Goal: Book appointment/travel/reservation

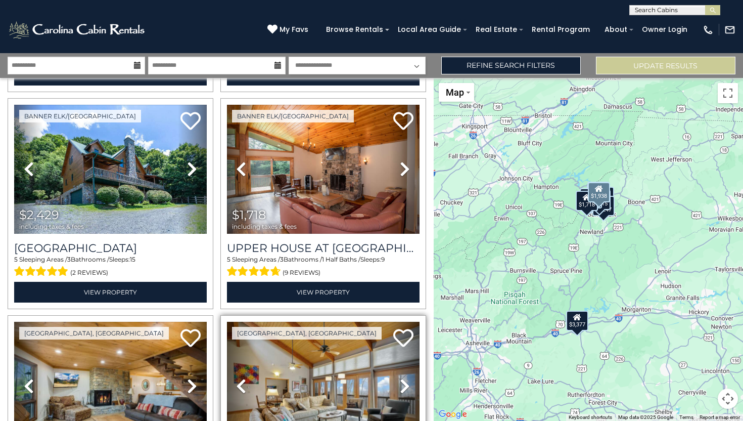
scroll to position [875, 0]
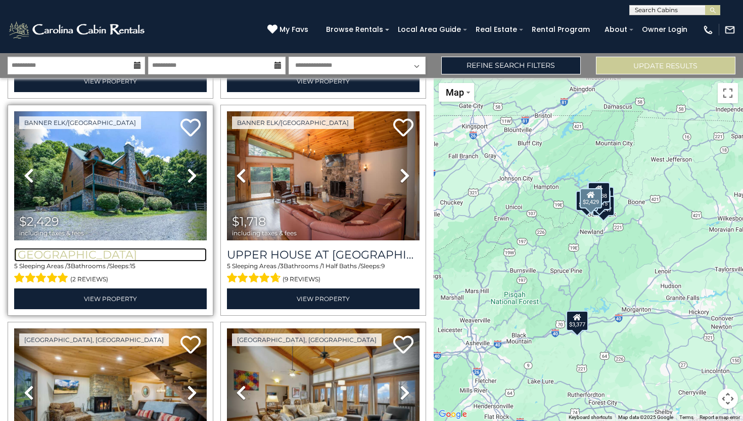
click at [101, 252] on h3 "[GEOGRAPHIC_DATA]" at bounding box center [110, 255] width 193 height 14
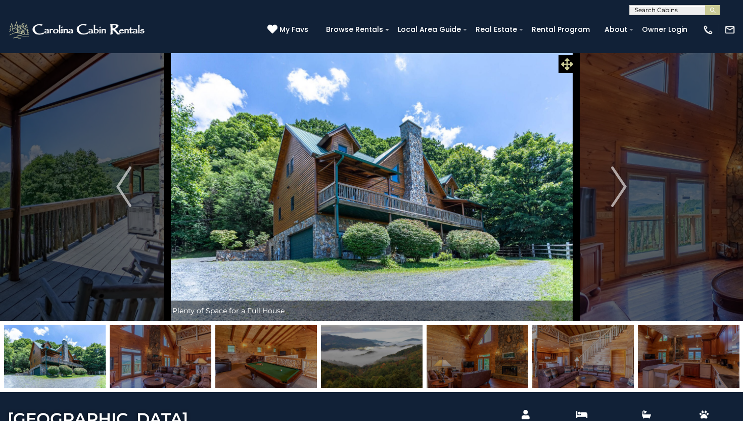
click at [564, 61] on icon at bounding box center [567, 64] width 12 height 12
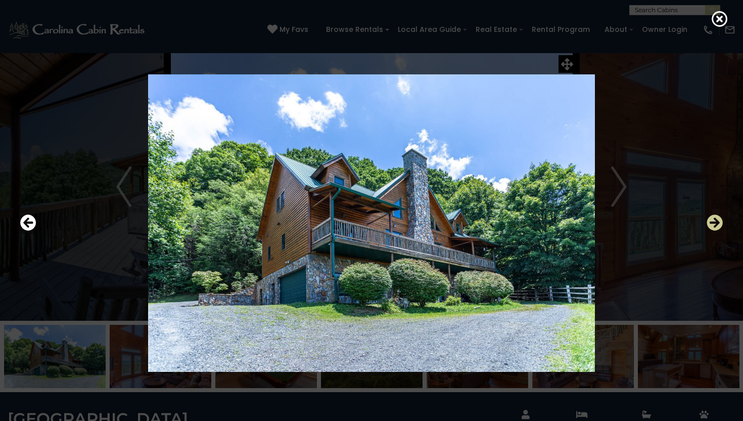
click at [717, 223] on icon "Next" at bounding box center [715, 222] width 16 height 16
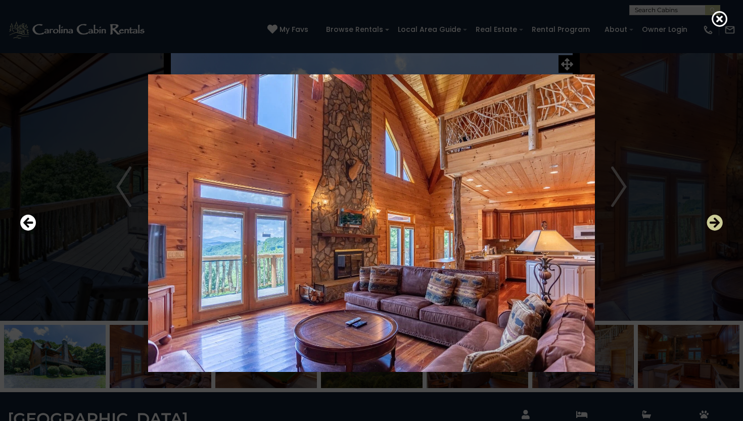
click at [717, 220] on icon "Next" at bounding box center [715, 222] width 16 height 16
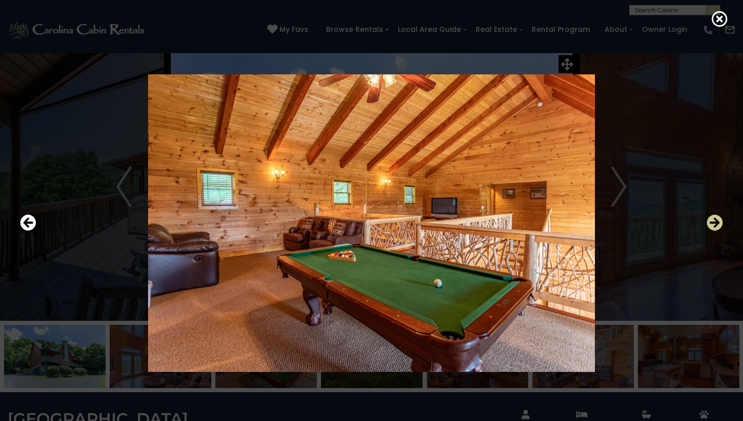
click at [717, 220] on icon "Next" at bounding box center [715, 222] width 16 height 16
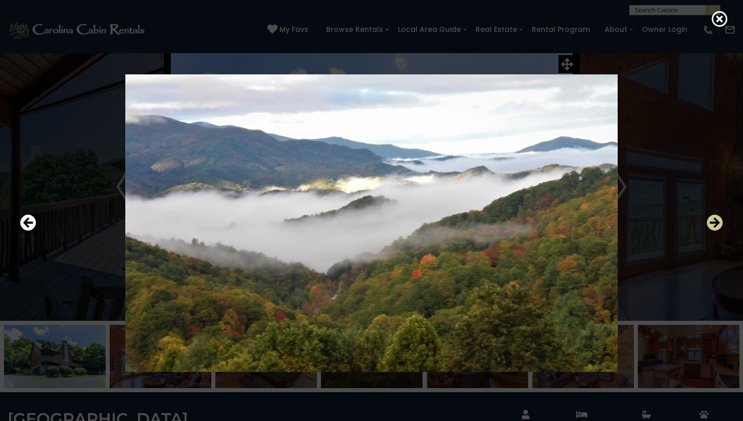
click at [717, 220] on icon "Next" at bounding box center [715, 222] width 16 height 16
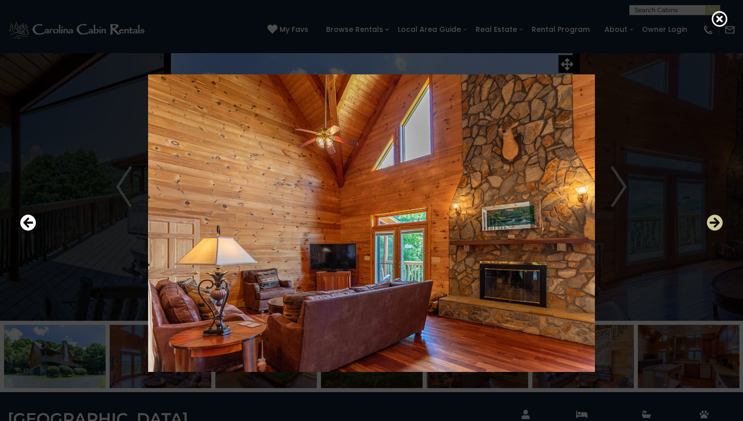
click at [712, 218] on icon "Next" at bounding box center [715, 222] width 16 height 16
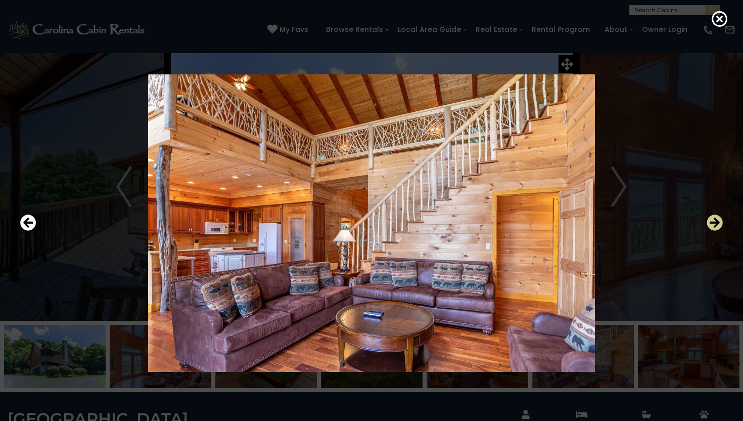
click at [712, 218] on icon "Next" at bounding box center [715, 222] width 16 height 16
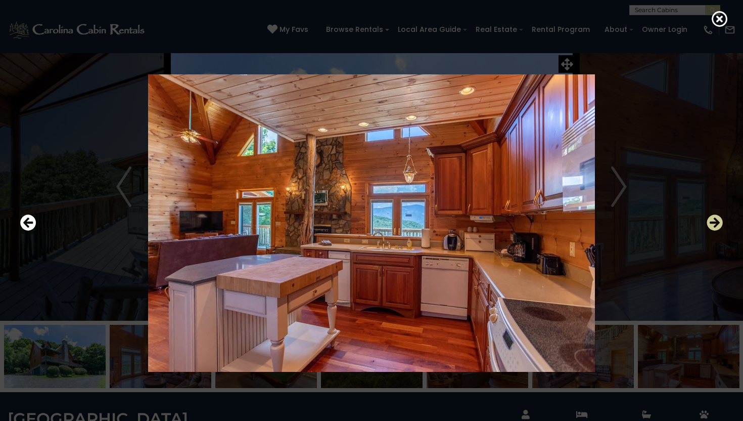
click at [712, 218] on icon "Next" at bounding box center [715, 222] width 16 height 16
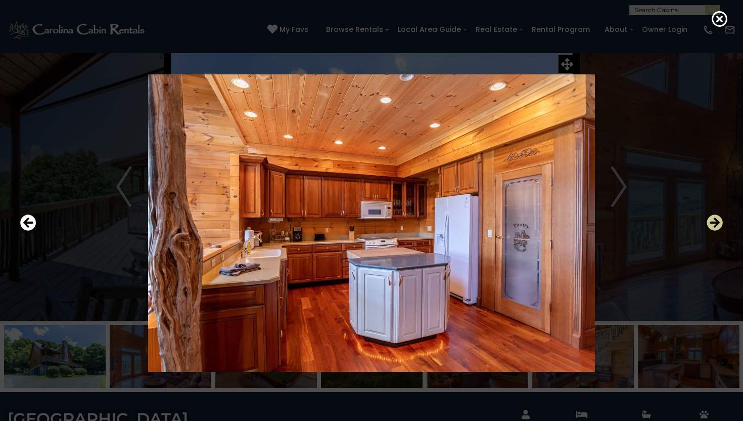
click at [712, 218] on icon "Next" at bounding box center [715, 222] width 16 height 16
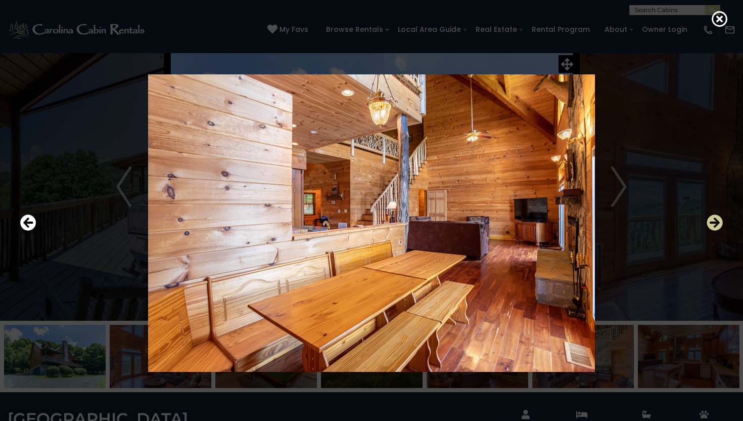
click at [718, 217] on icon "Next" at bounding box center [715, 222] width 16 height 16
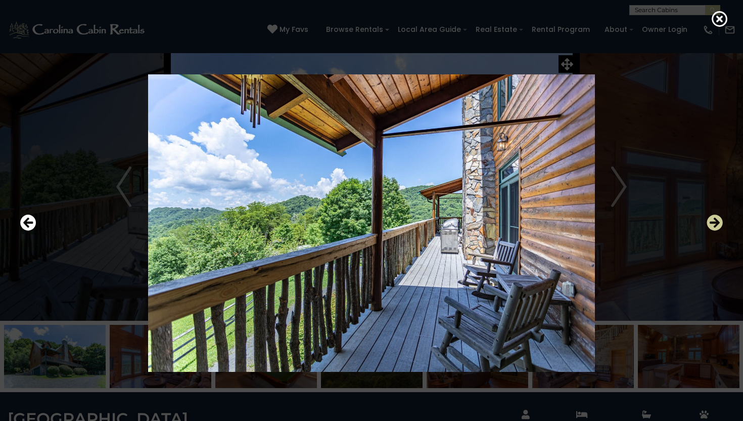
click at [717, 216] on icon "Next" at bounding box center [715, 222] width 16 height 16
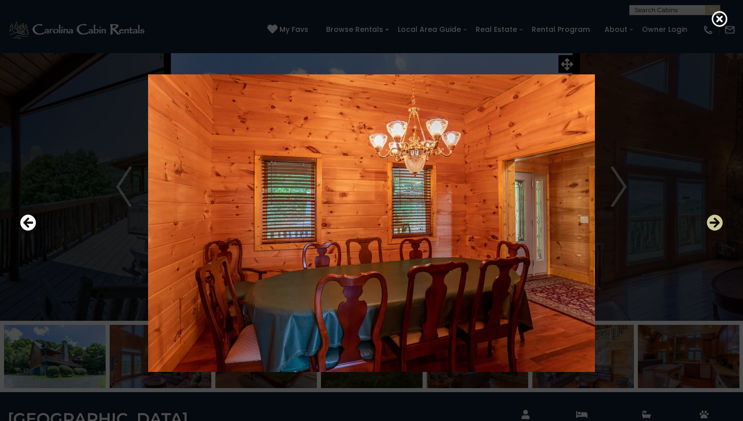
click at [717, 217] on icon "Next" at bounding box center [715, 222] width 16 height 16
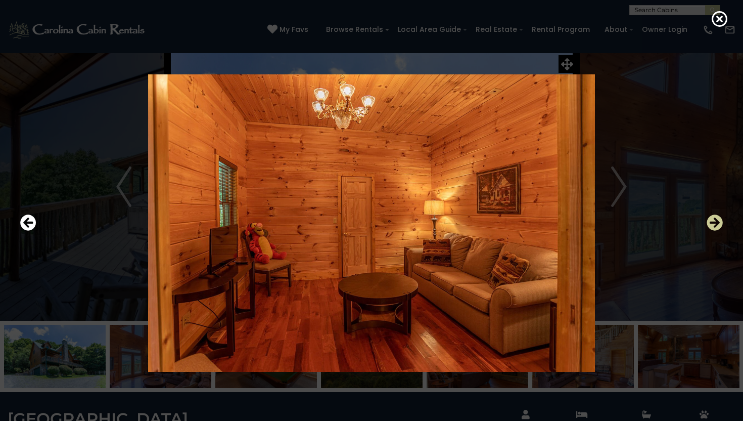
click at [715, 215] on icon "Next" at bounding box center [715, 222] width 16 height 16
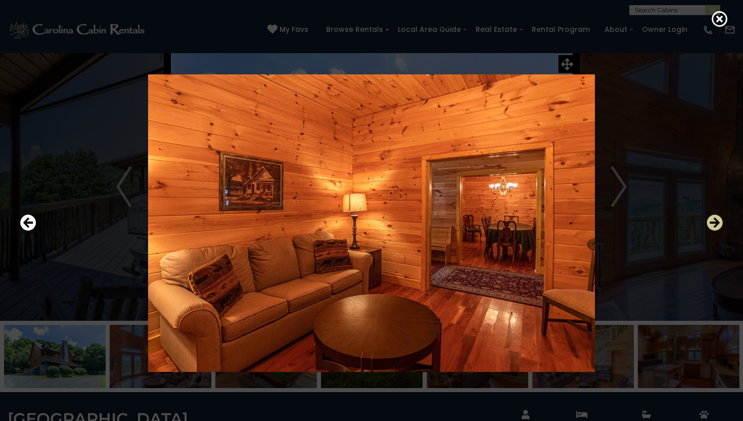
click at [715, 215] on icon "Next" at bounding box center [715, 222] width 16 height 16
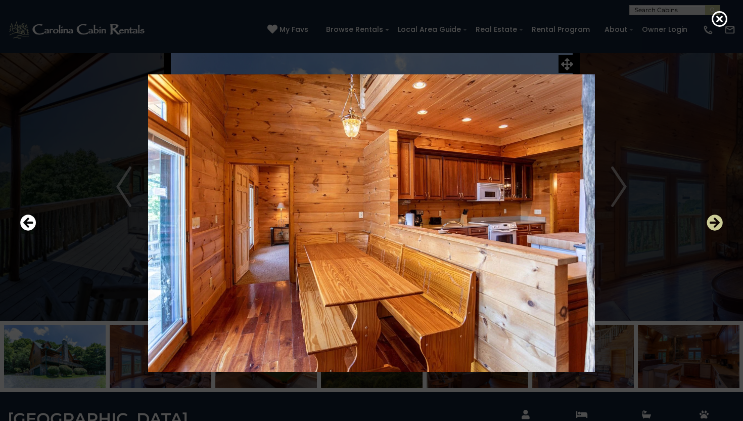
click at [715, 215] on icon "Next" at bounding box center [715, 222] width 16 height 16
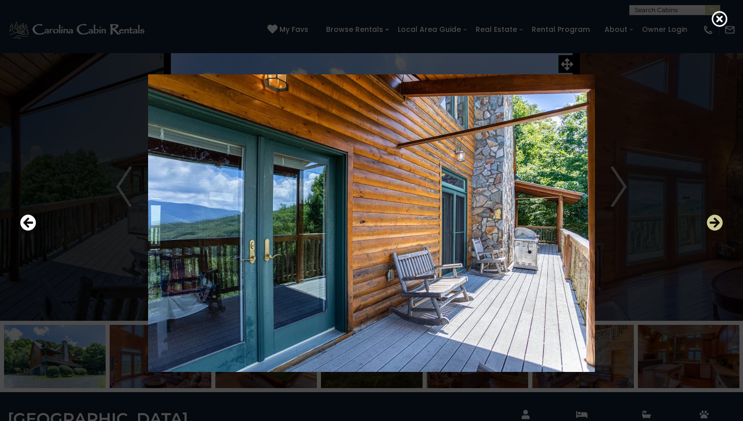
click at [715, 215] on icon "Next" at bounding box center [715, 222] width 16 height 16
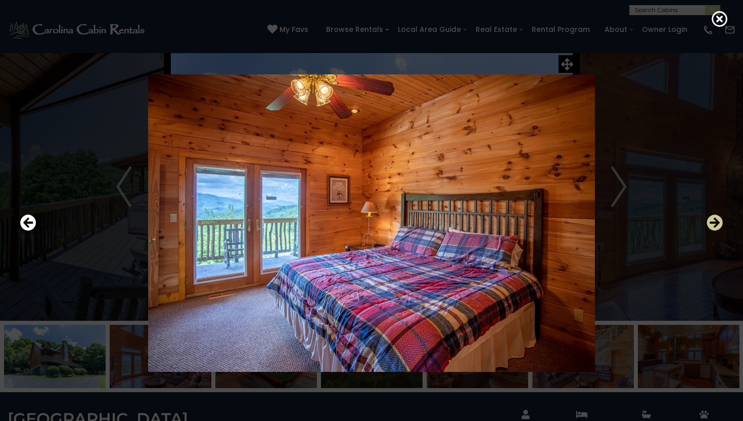
click at [715, 215] on icon "Next" at bounding box center [715, 222] width 16 height 16
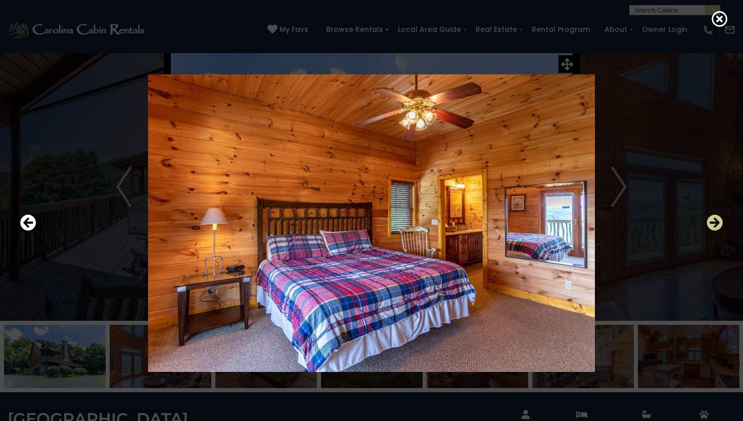
click at [714, 218] on icon "Next" at bounding box center [715, 222] width 16 height 16
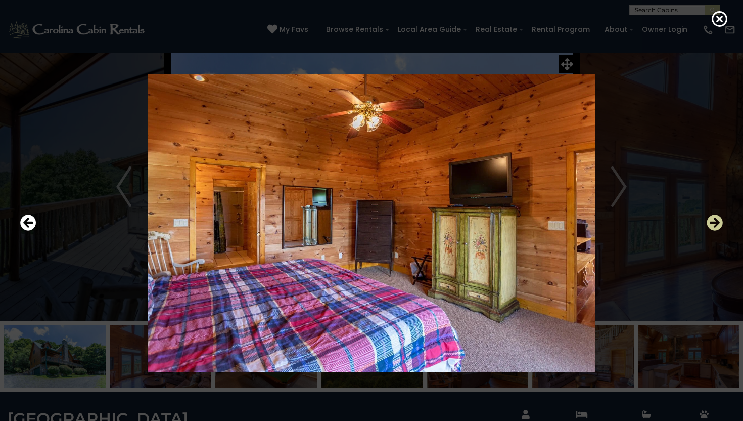
click at [714, 218] on icon "Next" at bounding box center [715, 222] width 16 height 16
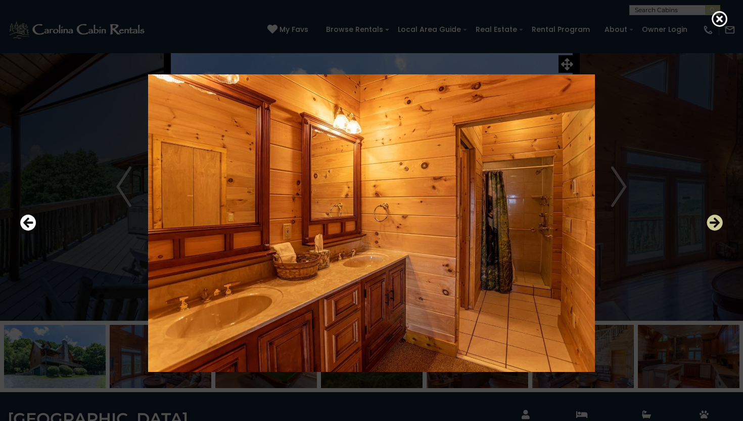
click at [717, 218] on icon "Next" at bounding box center [715, 222] width 16 height 16
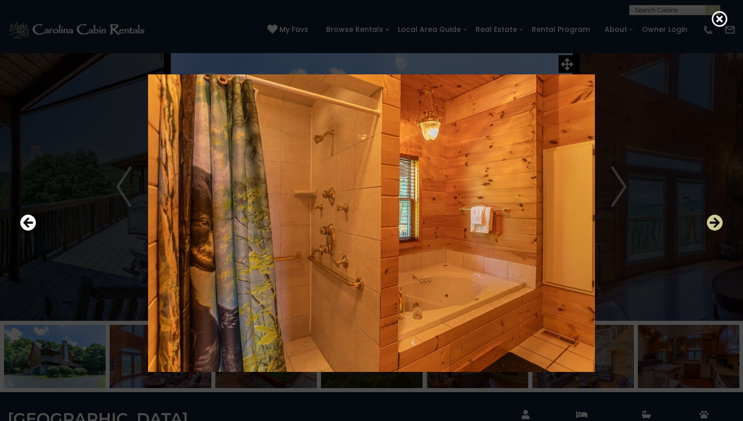
click at [717, 218] on icon "Next" at bounding box center [715, 222] width 16 height 16
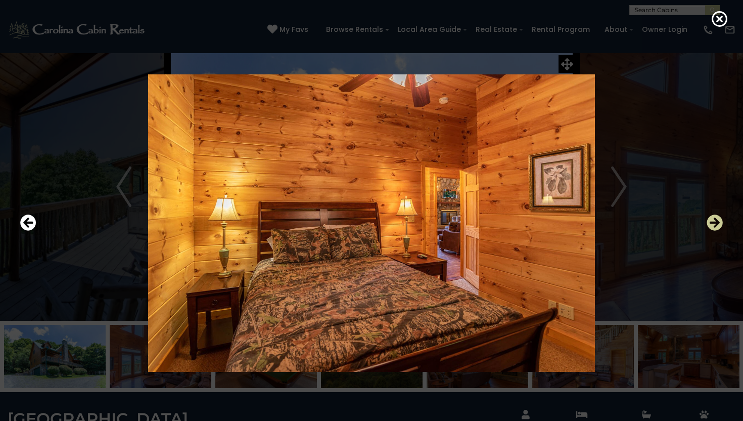
click at [715, 219] on icon "Next" at bounding box center [715, 222] width 16 height 16
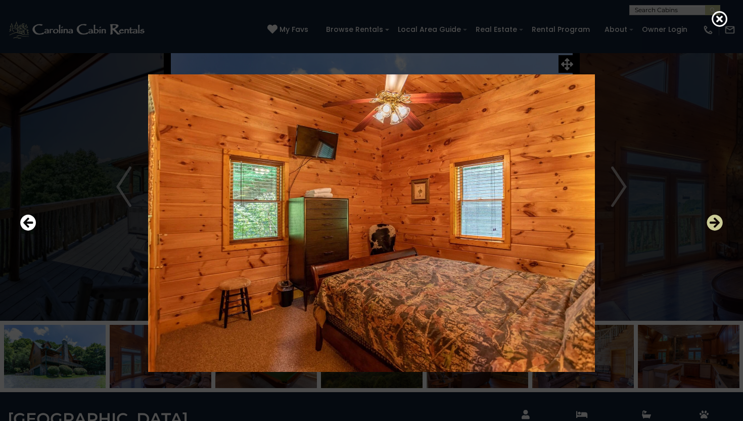
click at [715, 219] on icon "Next" at bounding box center [715, 222] width 16 height 16
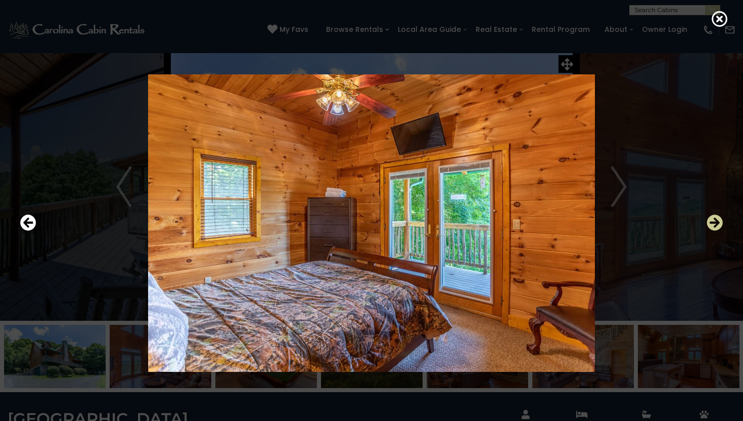
click at [715, 219] on icon "Next" at bounding box center [715, 222] width 16 height 16
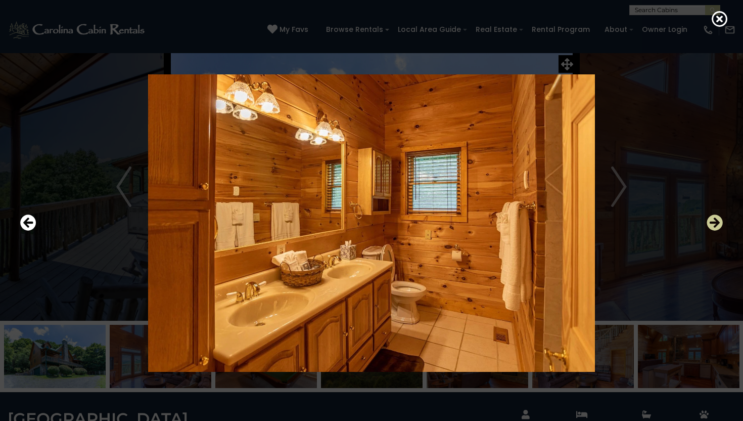
click at [715, 219] on icon "Next" at bounding box center [715, 222] width 16 height 16
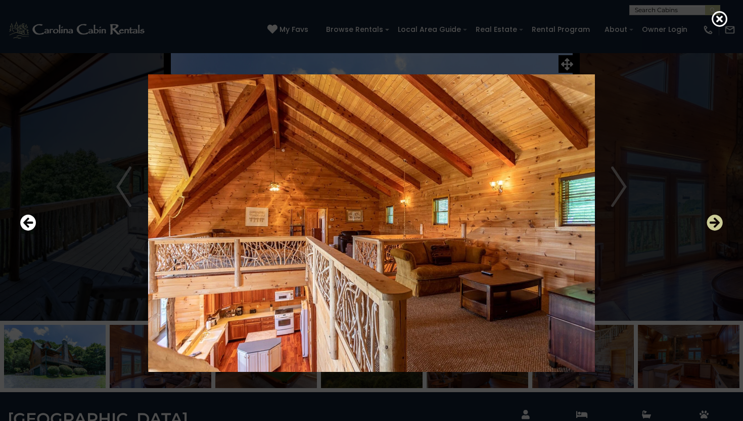
click at [715, 219] on icon "Next" at bounding box center [715, 222] width 16 height 16
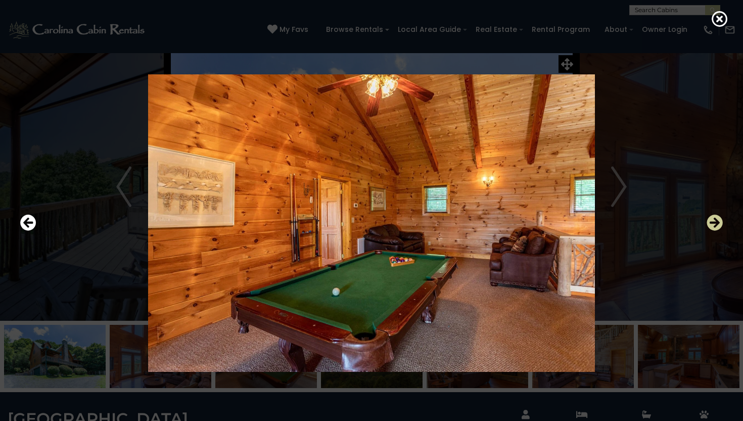
click at [715, 219] on icon "Next" at bounding box center [715, 222] width 16 height 16
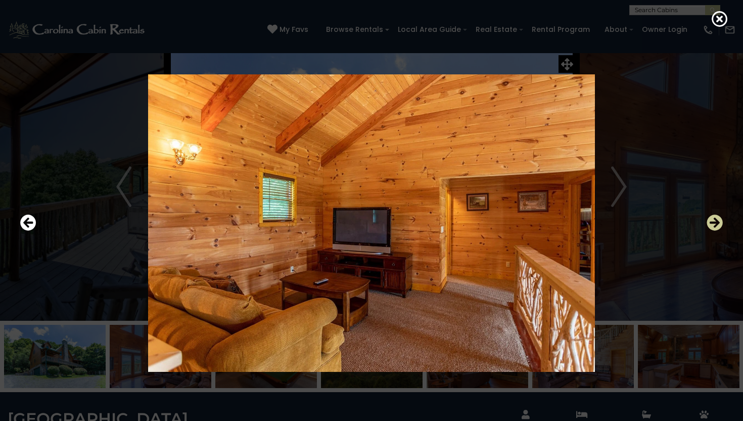
click at [715, 219] on icon "Next" at bounding box center [715, 222] width 16 height 16
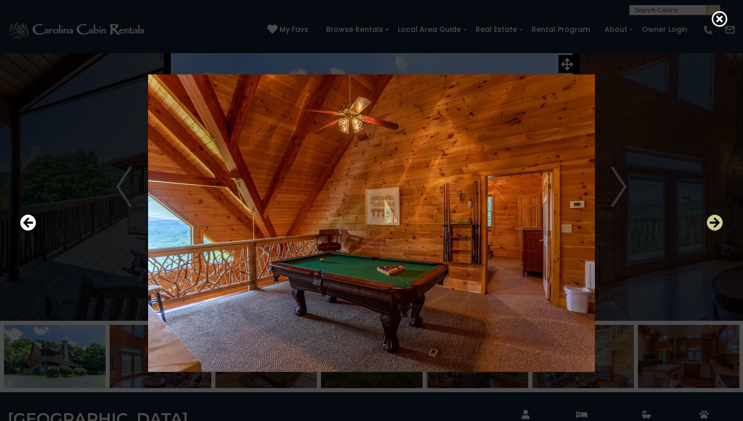
click at [715, 219] on icon "Next" at bounding box center [715, 222] width 16 height 16
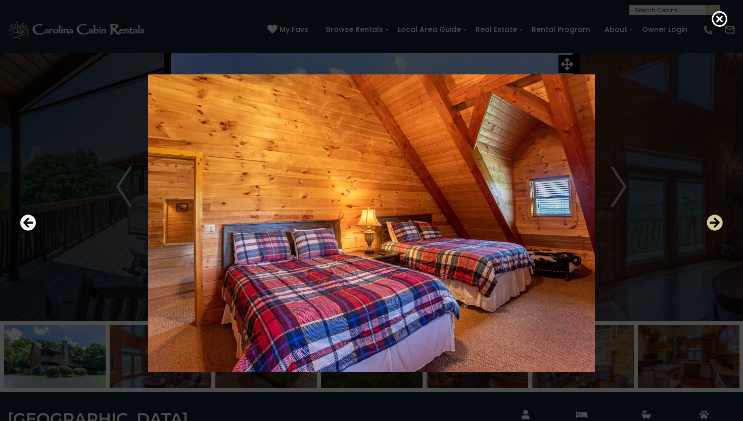
click at [714, 223] on icon "Next" at bounding box center [715, 222] width 16 height 16
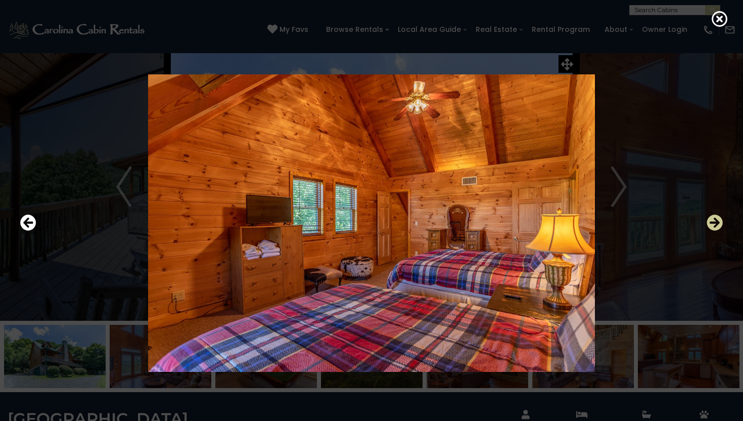
click at [714, 223] on icon "Next" at bounding box center [715, 222] width 16 height 16
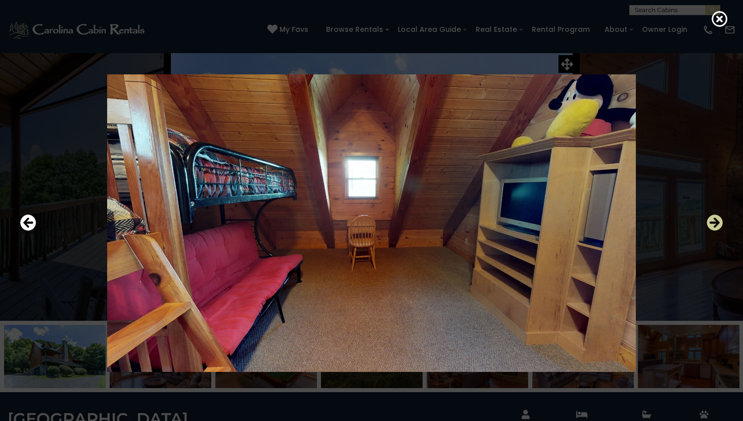
click at [709, 225] on icon "Next" at bounding box center [715, 222] width 16 height 16
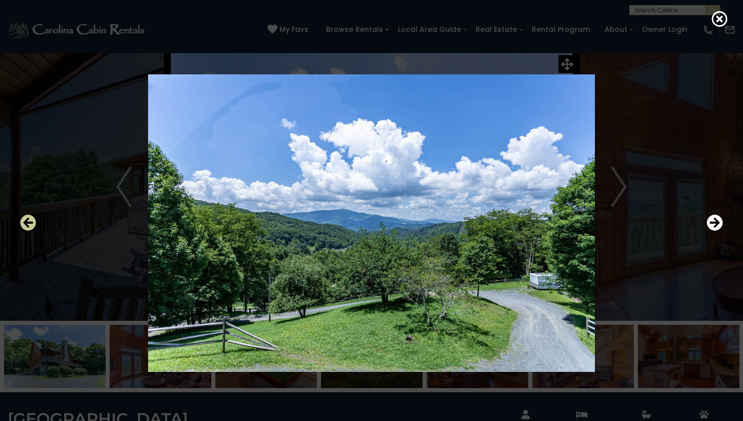
click at [26, 227] on icon "Previous" at bounding box center [28, 222] width 16 height 16
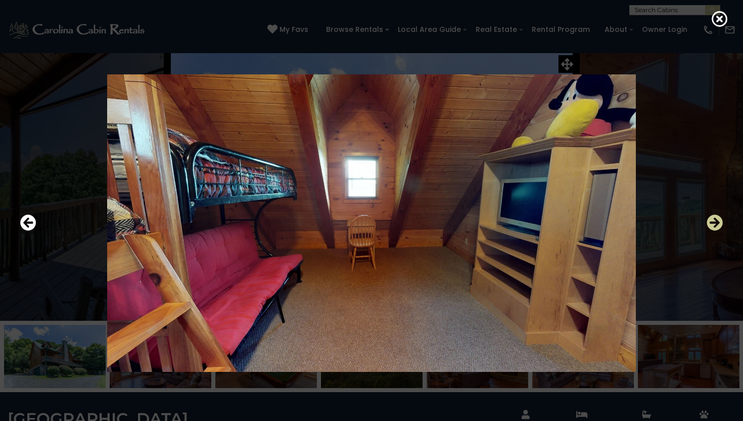
click at [716, 226] on icon "Next" at bounding box center [715, 222] width 16 height 16
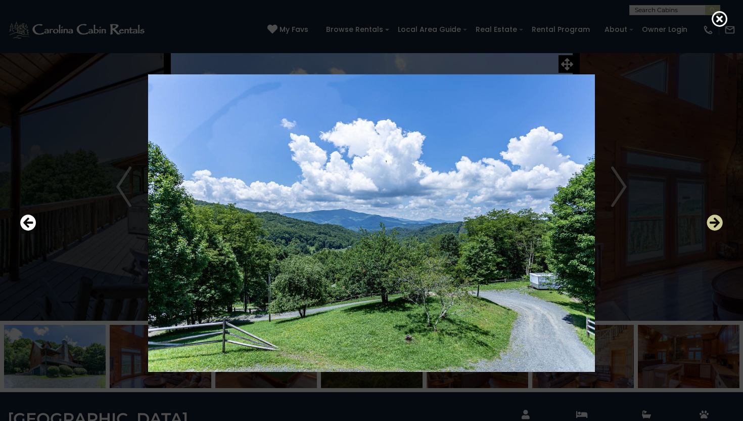
click at [716, 226] on icon "Next" at bounding box center [715, 222] width 16 height 16
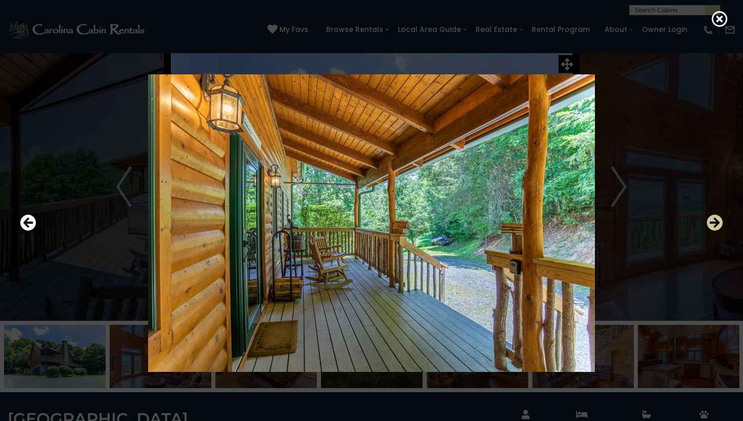
click at [716, 226] on icon "Next" at bounding box center [715, 222] width 16 height 16
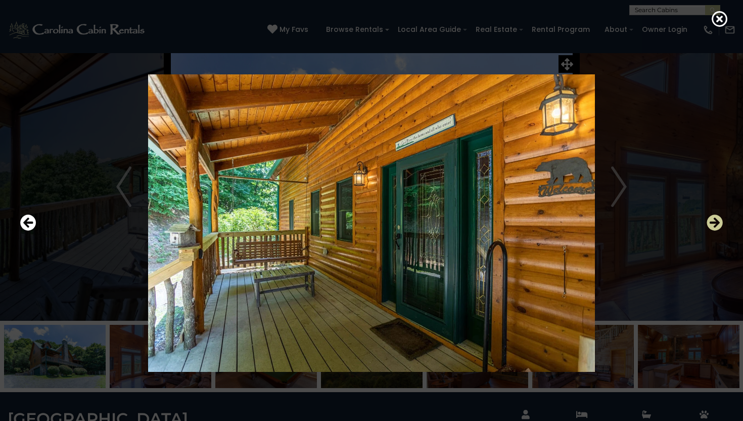
click at [716, 226] on icon "Next" at bounding box center [715, 222] width 16 height 16
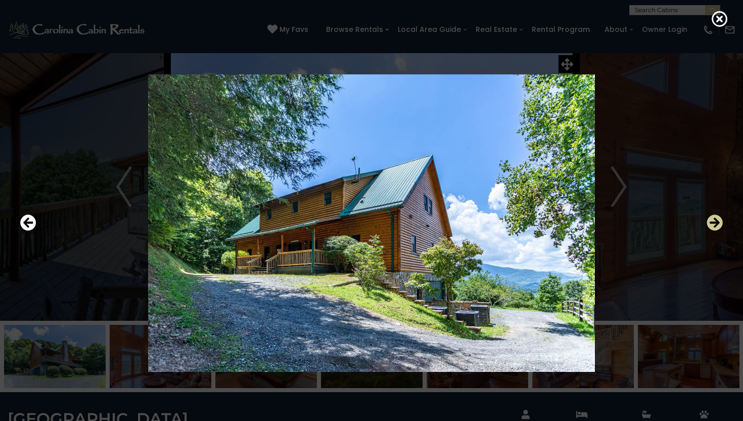
click at [716, 226] on icon "Next" at bounding box center [715, 222] width 16 height 16
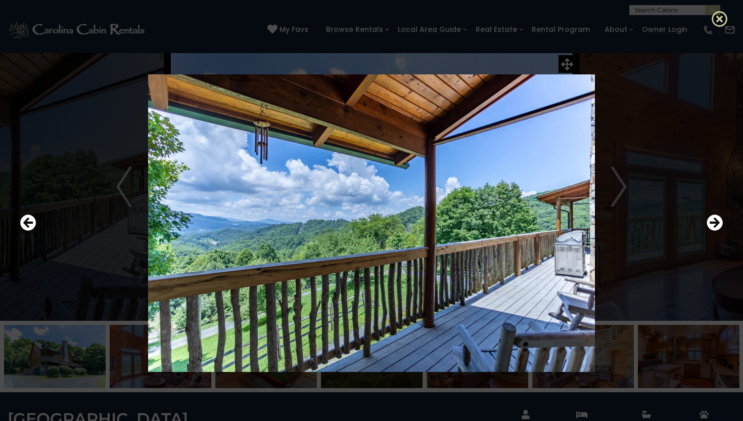
click at [721, 21] on icon at bounding box center [720, 19] width 16 height 16
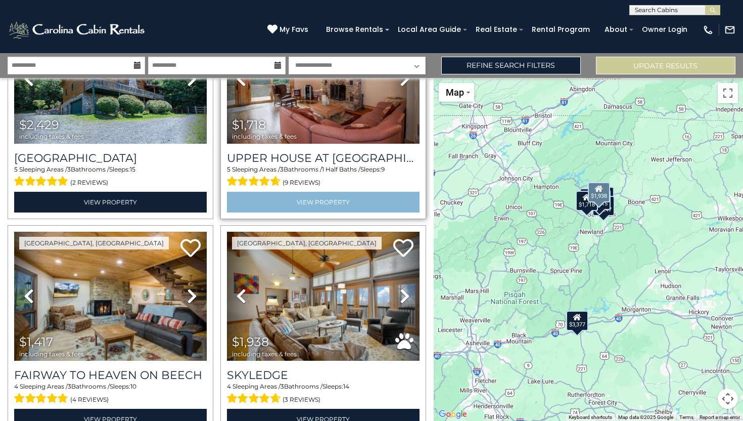
scroll to position [1028, 0]
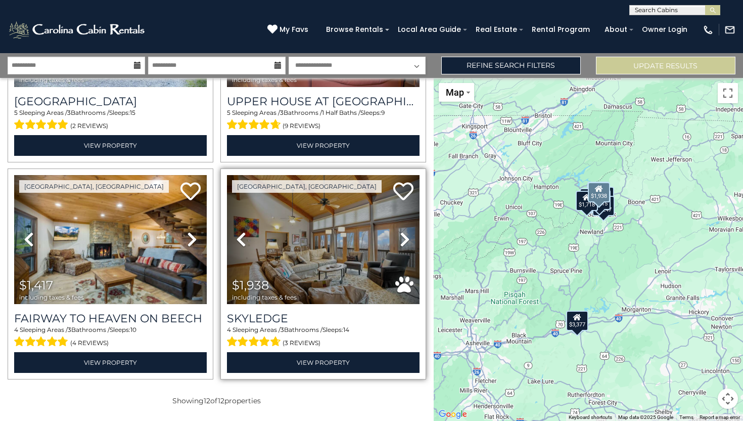
click at [403, 241] on icon at bounding box center [405, 239] width 10 height 16
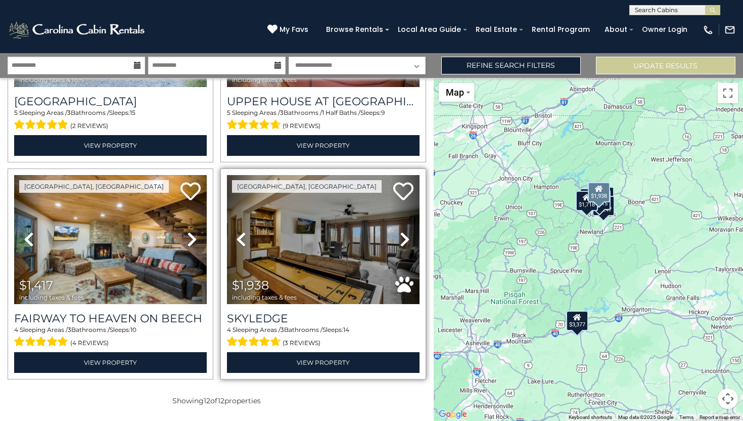
click at [403, 241] on icon at bounding box center [405, 239] width 10 height 16
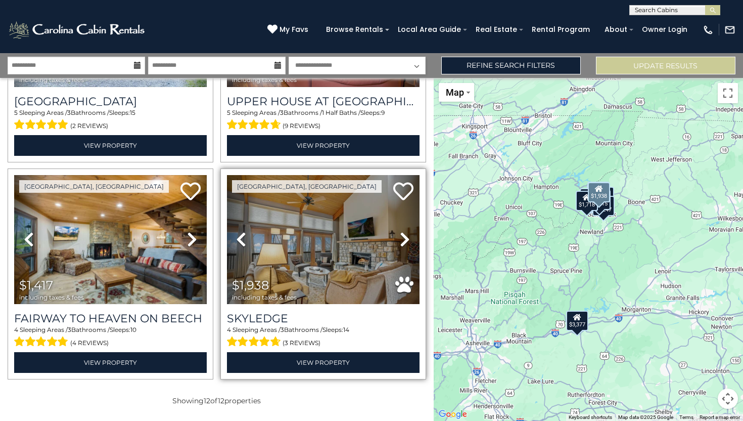
click at [403, 241] on icon at bounding box center [405, 239] width 10 height 16
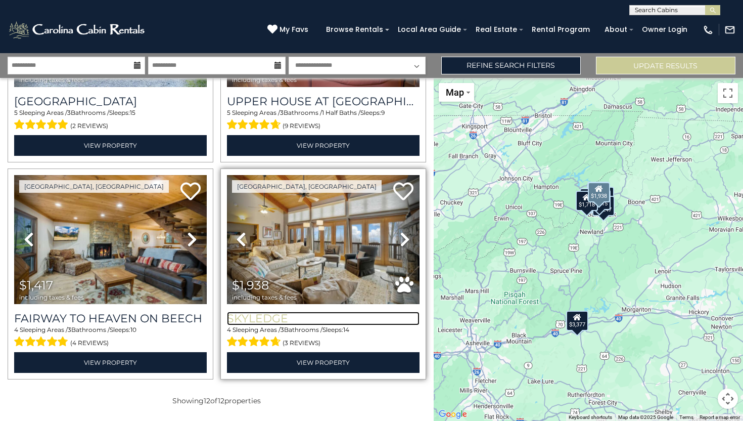
click at [269, 317] on h3 "Skyledge" at bounding box center [323, 318] width 193 height 14
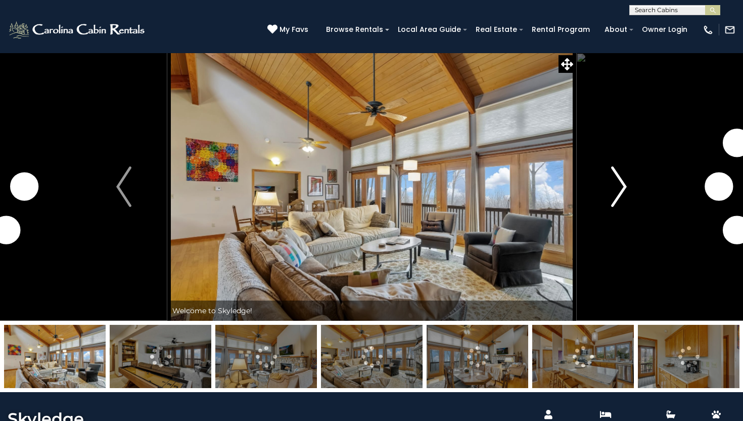
click at [617, 184] on img "Next" at bounding box center [619, 186] width 15 height 40
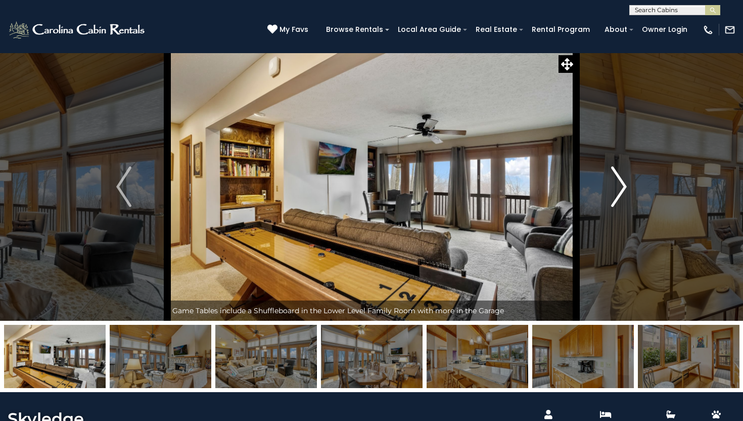
click at [620, 192] on img "Next" at bounding box center [619, 186] width 15 height 40
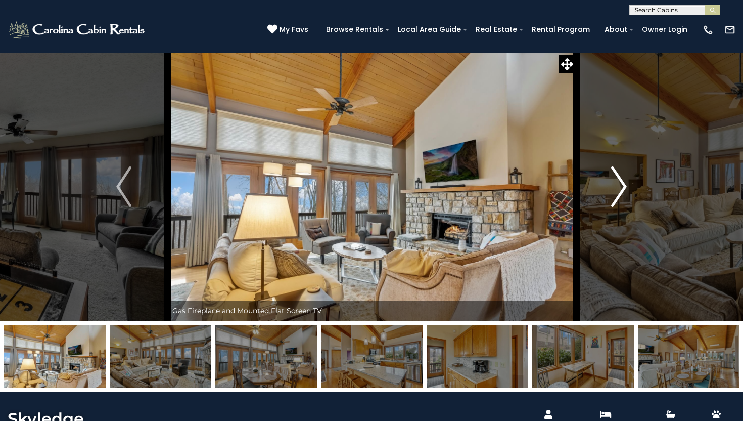
click at [620, 192] on img "Next" at bounding box center [619, 186] width 15 height 40
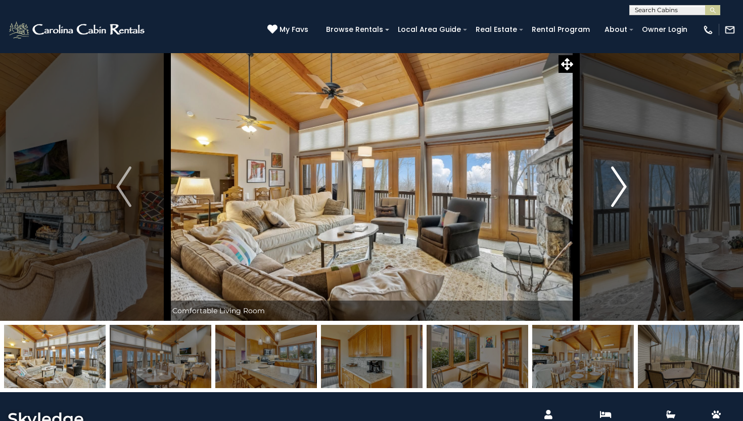
click at [620, 192] on img "Next" at bounding box center [619, 186] width 15 height 40
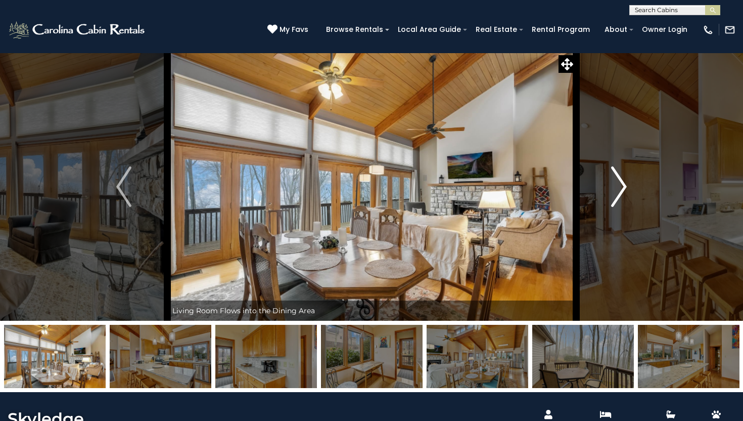
click at [620, 192] on img "Next" at bounding box center [619, 186] width 15 height 40
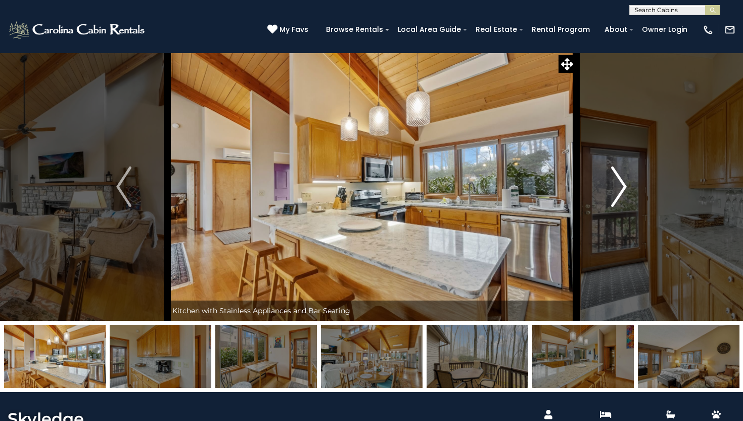
click at [620, 192] on img "Next" at bounding box center [619, 186] width 15 height 40
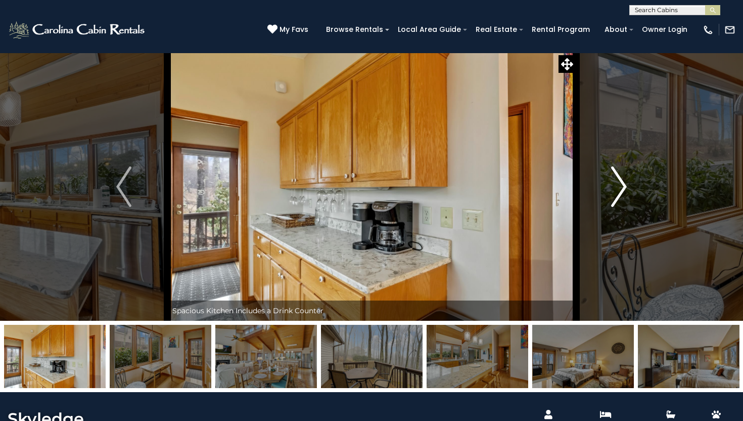
click at [620, 192] on img "Next" at bounding box center [619, 186] width 15 height 40
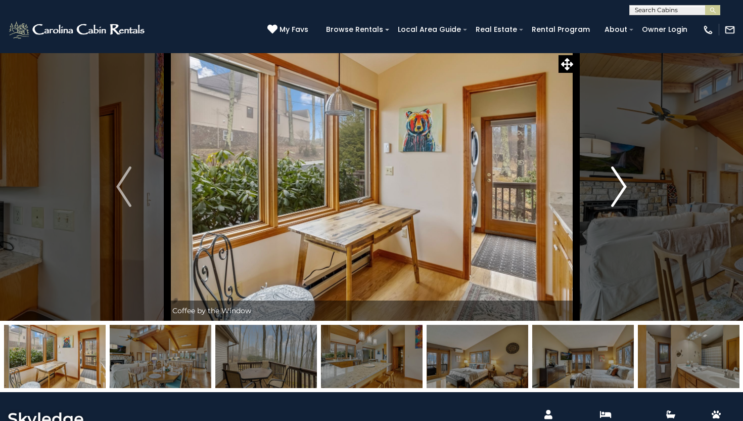
click at [620, 192] on img "Next" at bounding box center [619, 186] width 15 height 40
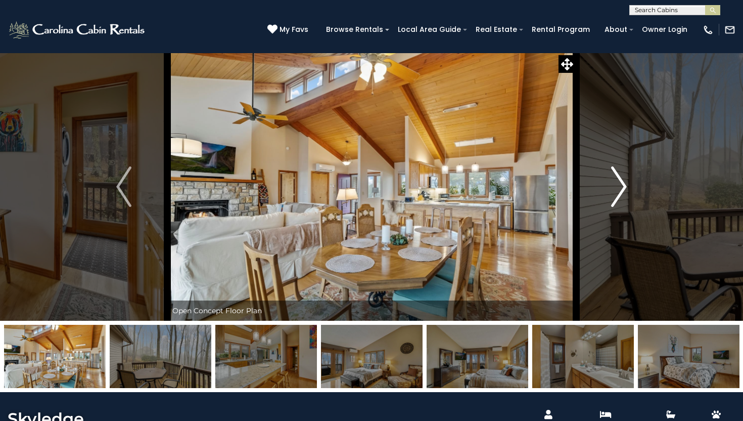
click at [620, 192] on img "Next" at bounding box center [619, 186] width 15 height 40
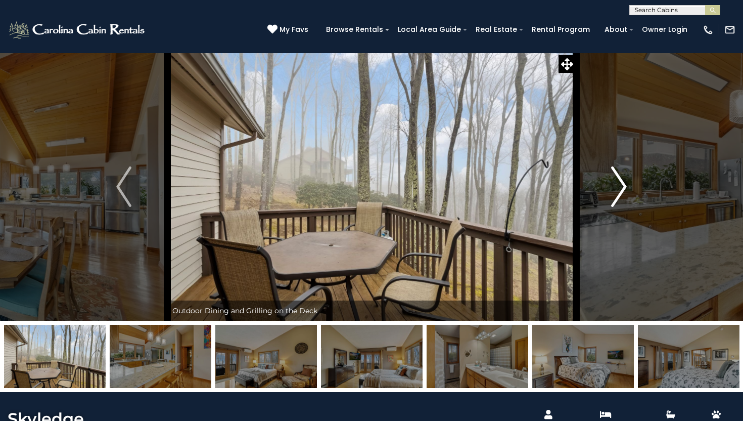
click at [620, 192] on img "Next" at bounding box center [619, 186] width 15 height 40
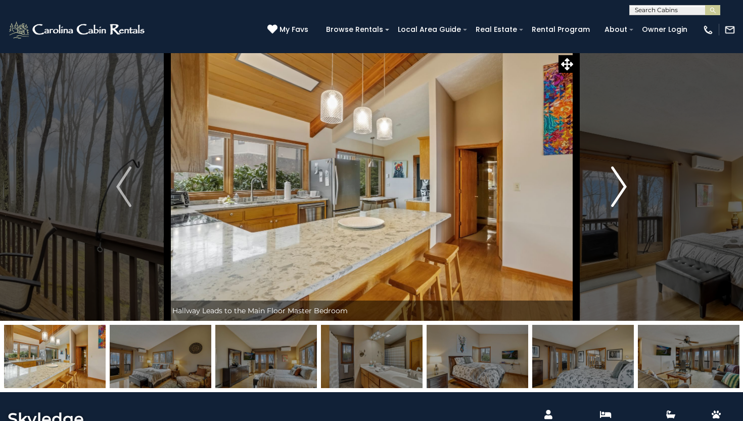
click at [620, 192] on img "Next" at bounding box center [619, 186] width 15 height 40
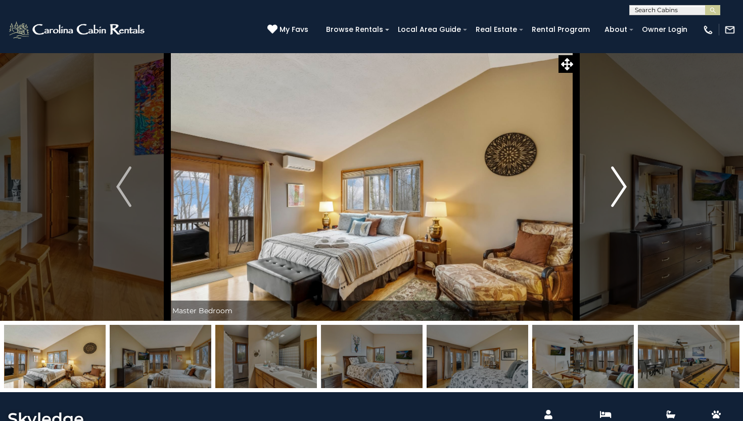
click at [620, 192] on img "Next" at bounding box center [619, 186] width 15 height 40
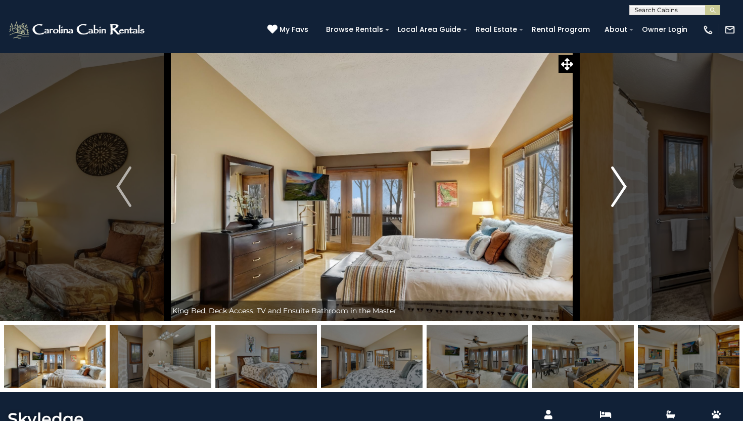
click at [620, 192] on img "Next" at bounding box center [619, 186] width 15 height 40
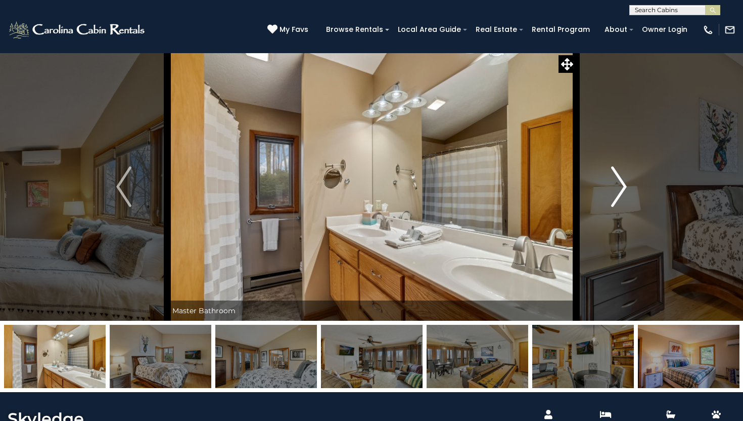
click at [620, 192] on img "Next" at bounding box center [619, 186] width 15 height 40
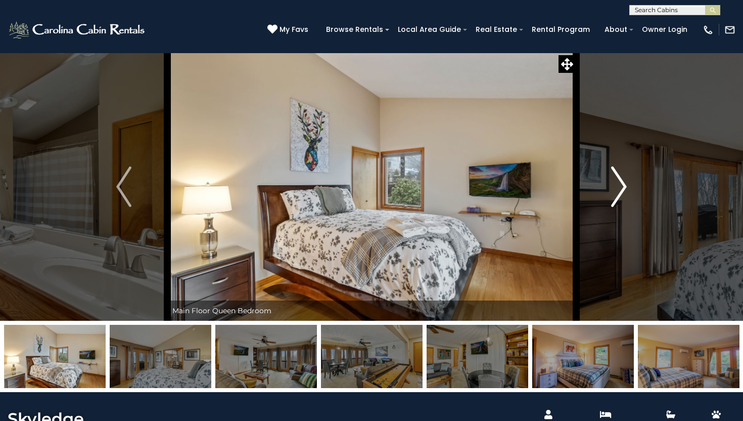
click at [620, 192] on img "Next" at bounding box center [619, 186] width 15 height 40
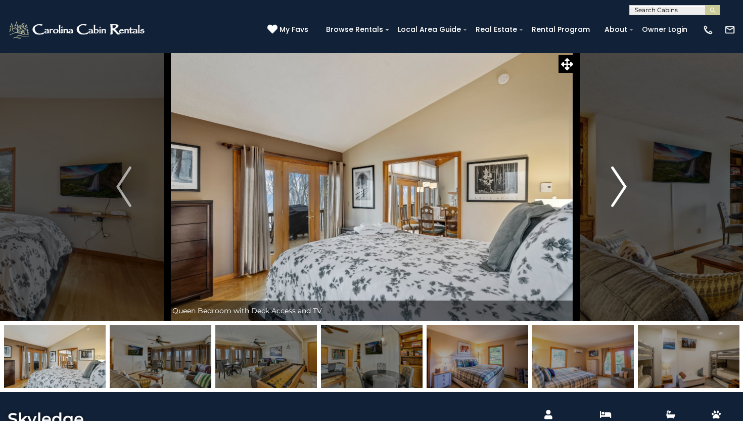
click at [620, 192] on img "Next" at bounding box center [619, 186] width 15 height 40
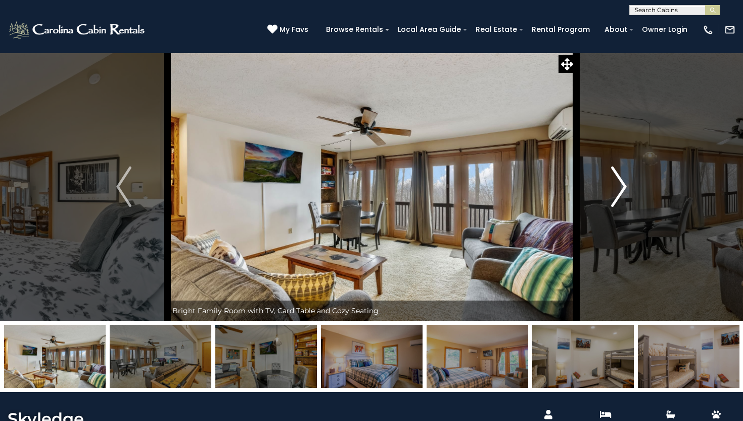
click at [620, 193] on img "Next" at bounding box center [619, 186] width 15 height 40
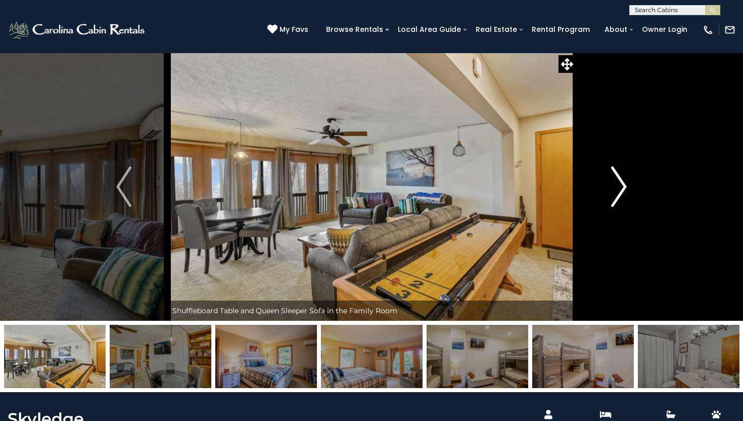
click at [624, 190] on img "Next" at bounding box center [619, 186] width 15 height 40
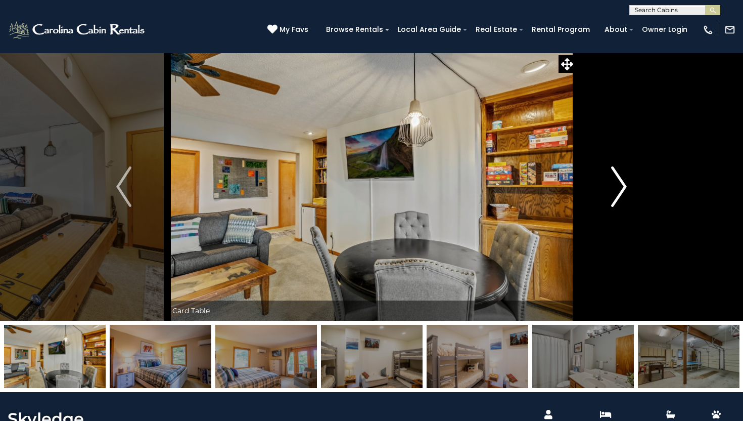
click at [624, 191] on img "Next" at bounding box center [619, 186] width 15 height 40
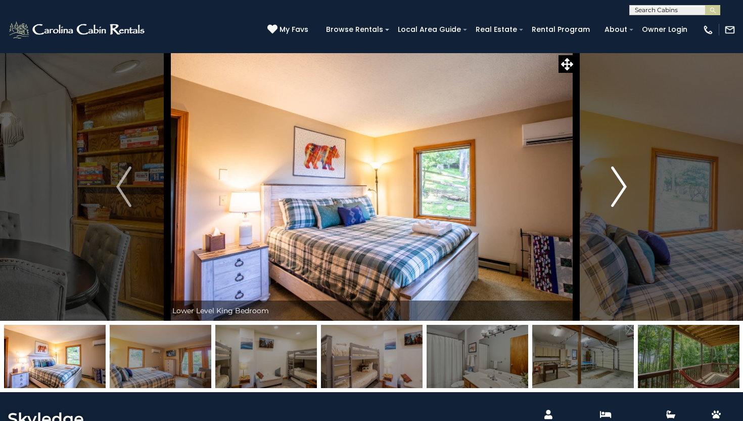
click at [624, 191] on img "Next" at bounding box center [619, 186] width 15 height 40
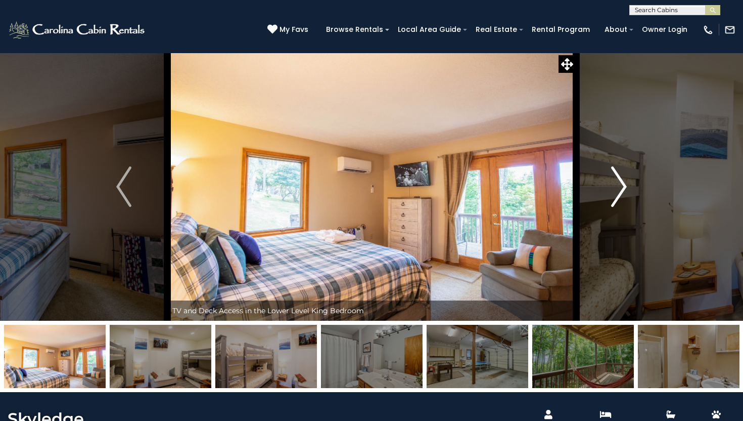
click at [624, 191] on img "Next" at bounding box center [619, 186] width 15 height 40
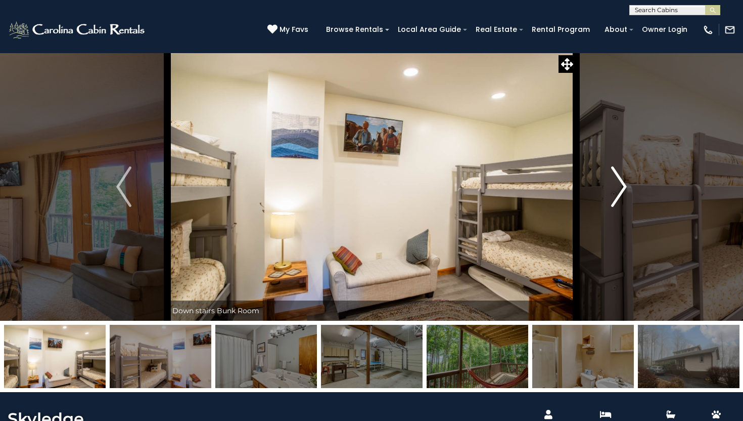
click at [624, 191] on img "Next" at bounding box center [619, 186] width 15 height 40
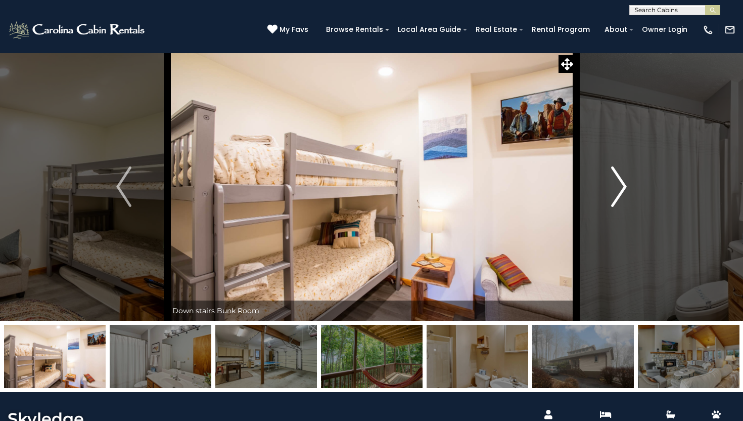
click at [624, 191] on img "Next" at bounding box center [619, 186] width 15 height 40
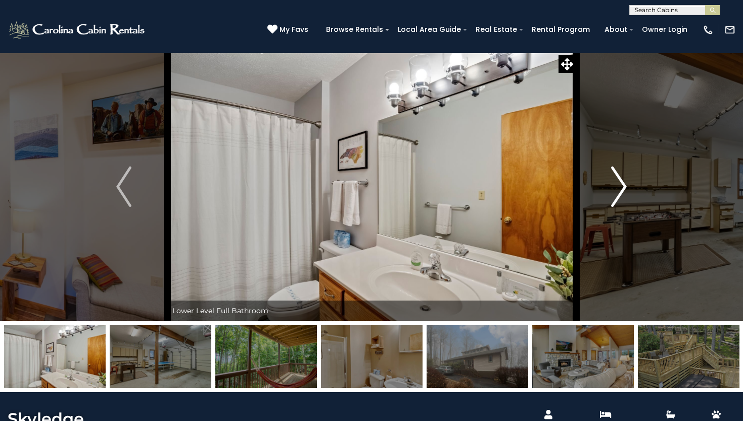
click at [624, 191] on img "Next" at bounding box center [619, 186] width 15 height 40
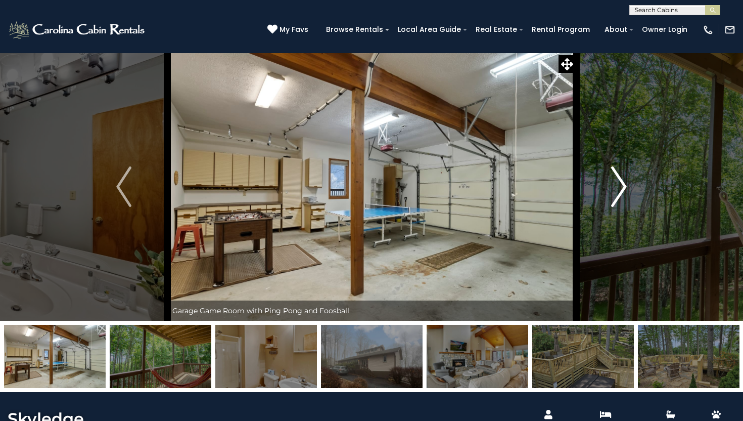
click at [624, 191] on img "Next" at bounding box center [619, 186] width 15 height 40
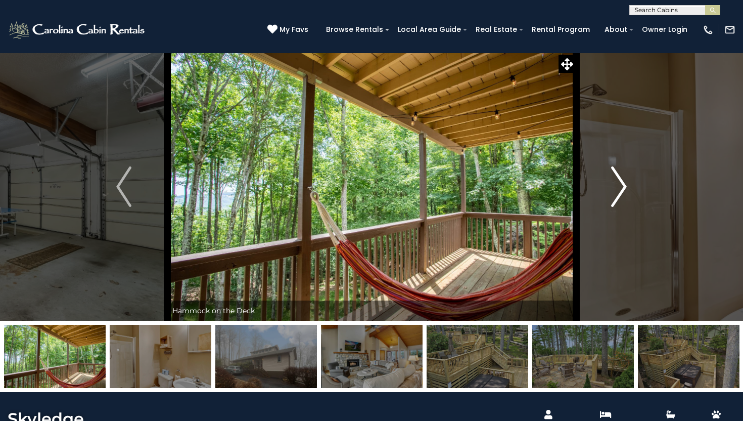
click at [624, 191] on img "Next" at bounding box center [619, 186] width 15 height 40
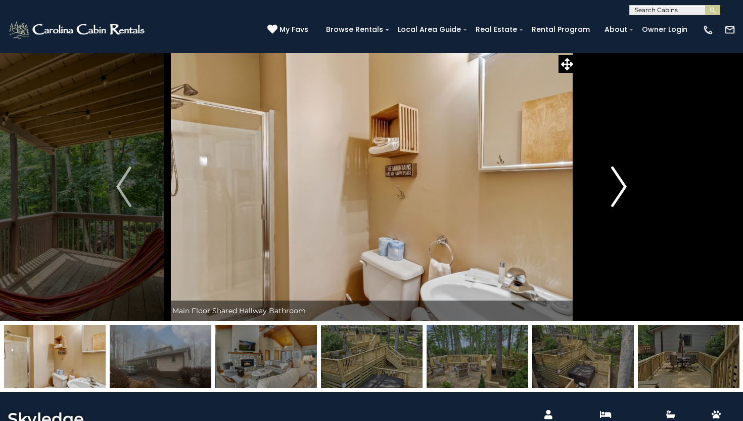
click at [624, 191] on img "Next" at bounding box center [619, 186] width 15 height 40
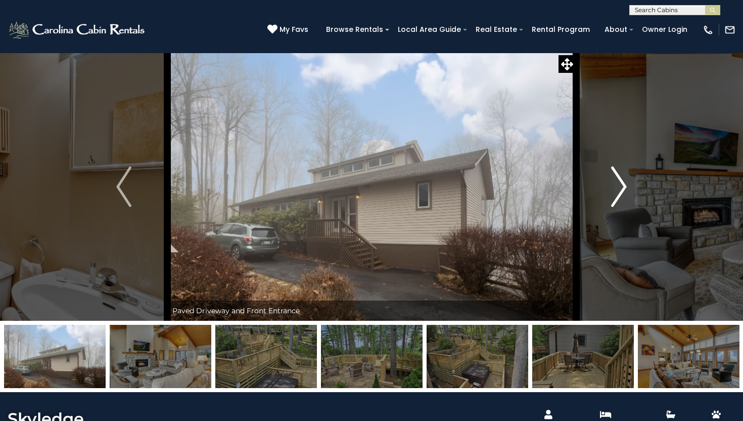
click at [624, 191] on img "Next" at bounding box center [619, 186] width 15 height 40
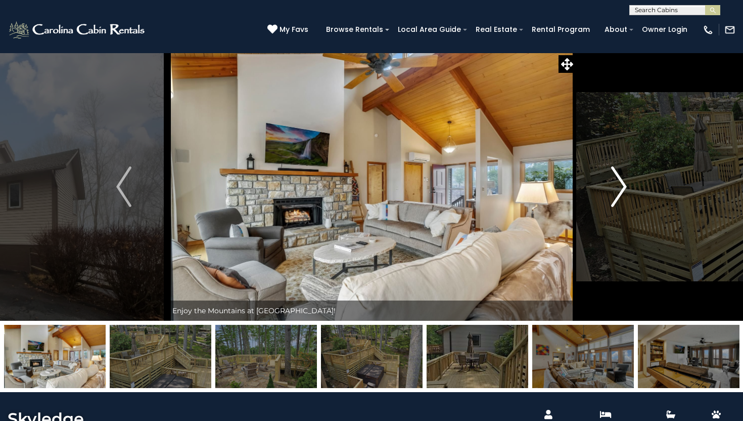
click at [624, 191] on img "Next" at bounding box center [619, 186] width 15 height 40
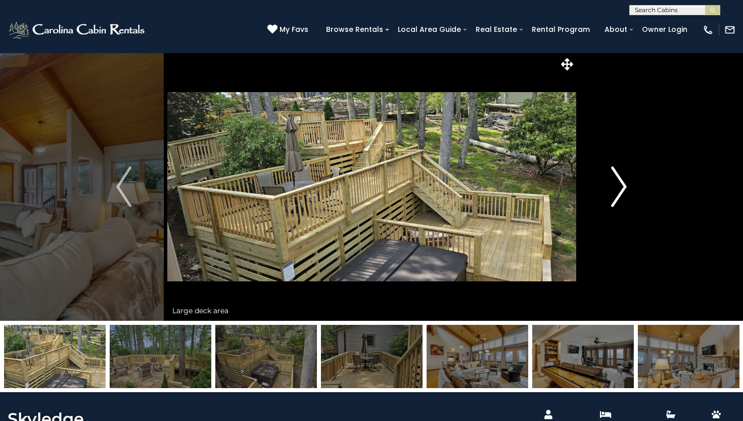
click at [624, 191] on img "Next" at bounding box center [619, 186] width 15 height 40
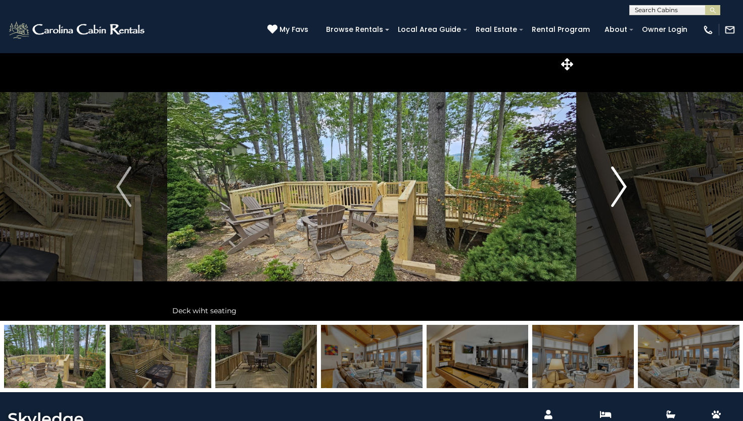
click at [624, 191] on img "Next" at bounding box center [619, 186] width 15 height 40
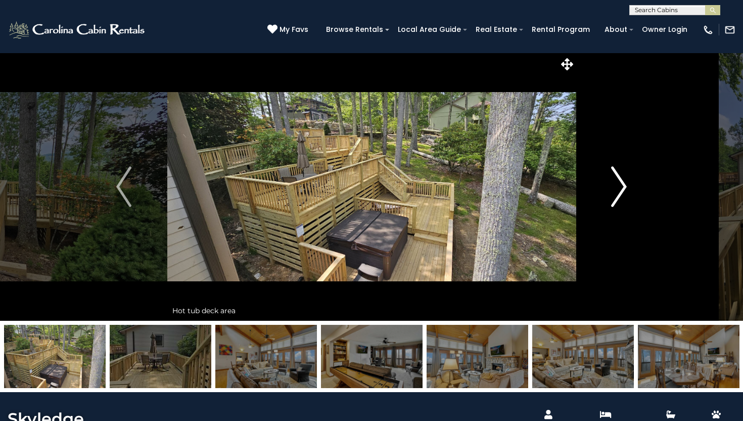
click at [624, 191] on img "Next" at bounding box center [619, 186] width 15 height 40
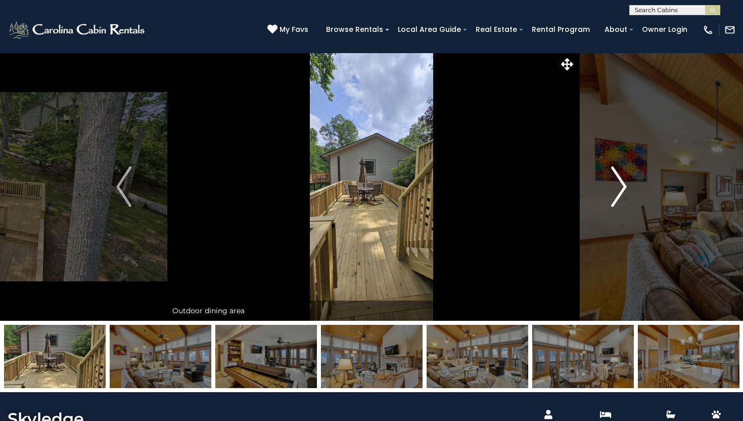
click at [624, 191] on img "Next" at bounding box center [619, 186] width 15 height 40
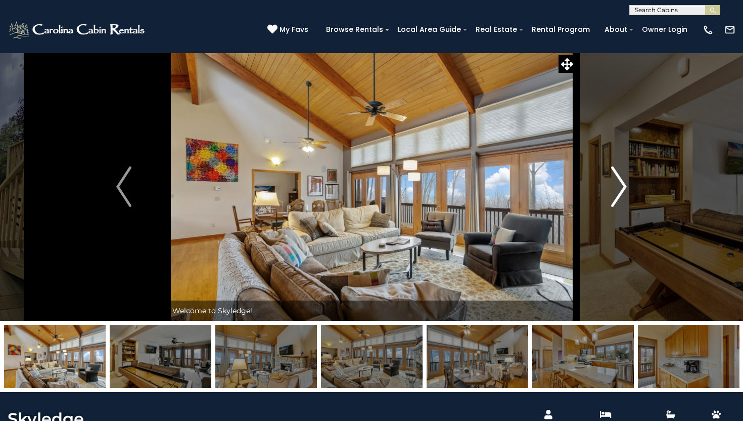
click at [624, 191] on img "Next" at bounding box center [619, 186] width 15 height 40
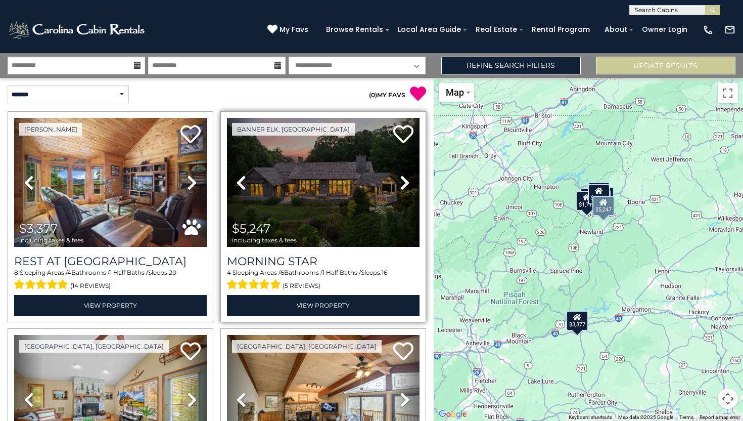
click at [404, 180] on icon at bounding box center [405, 182] width 10 height 16
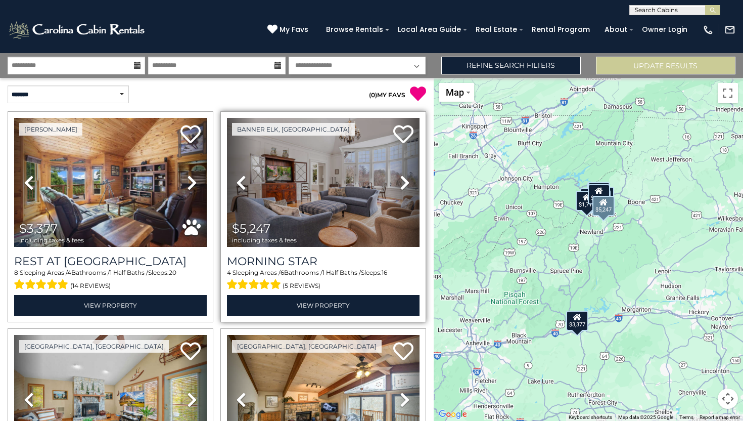
click at [404, 179] on icon at bounding box center [405, 182] width 10 height 16
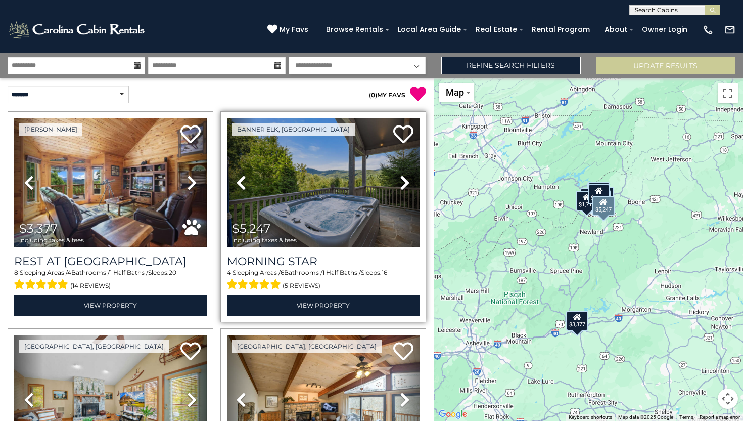
click at [405, 179] on icon at bounding box center [405, 182] width 10 height 16
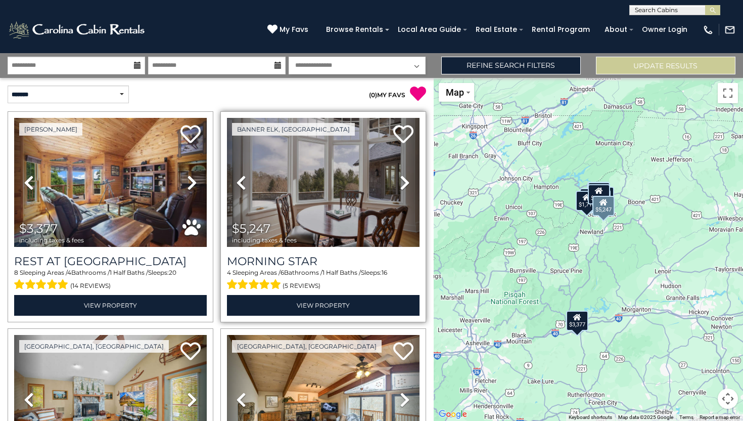
click at [405, 179] on icon at bounding box center [405, 182] width 10 height 16
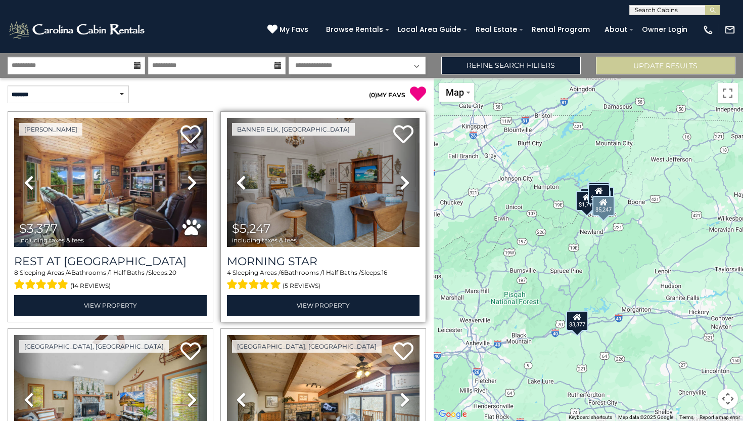
click at [405, 179] on icon at bounding box center [405, 182] width 10 height 16
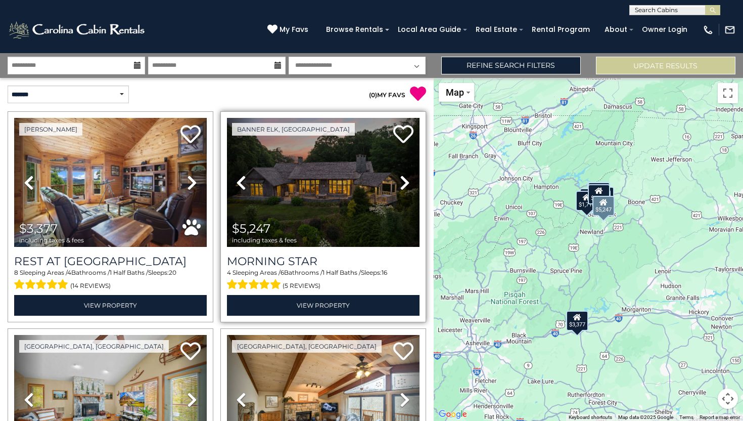
click at [405, 179] on icon at bounding box center [405, 182] width 10 height 16
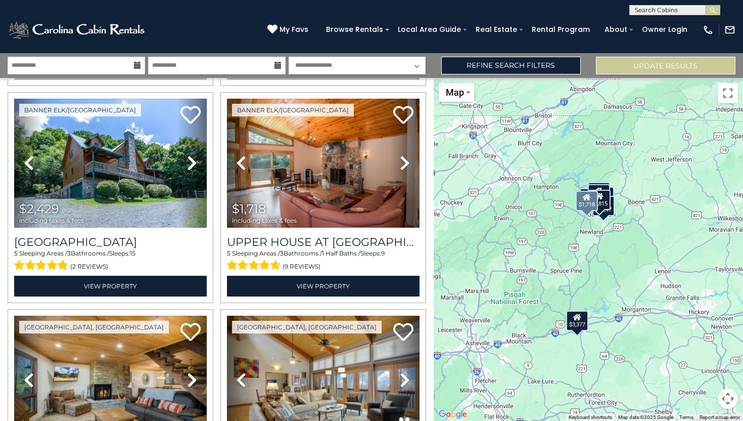
scroll to position [892, 0]
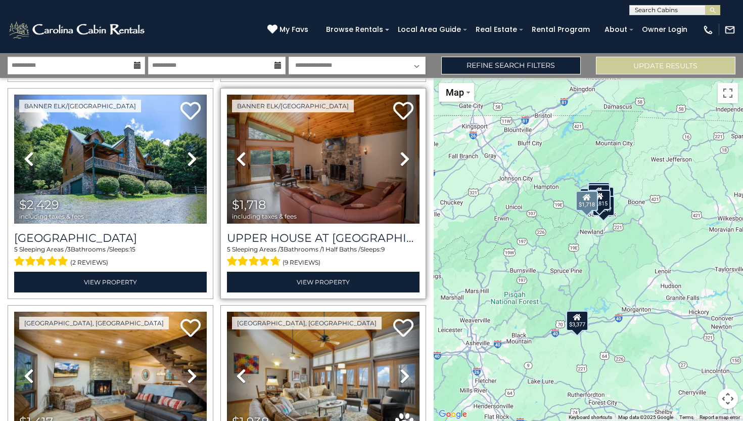
click at [409, 158] on icon at bounding box center [405, 159] width 10 height 16
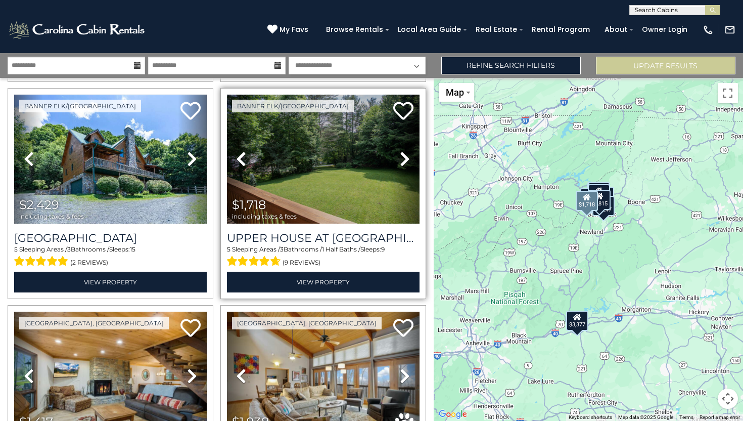
click at [408, 158] on icon at bounding box center [405, 159] width 10 height 16
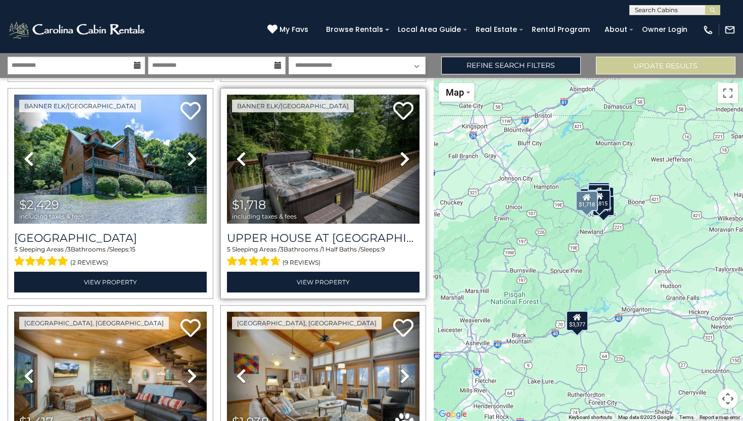
click at [408, 158] on icon at bounding box center [405, 159] width 10 height 16
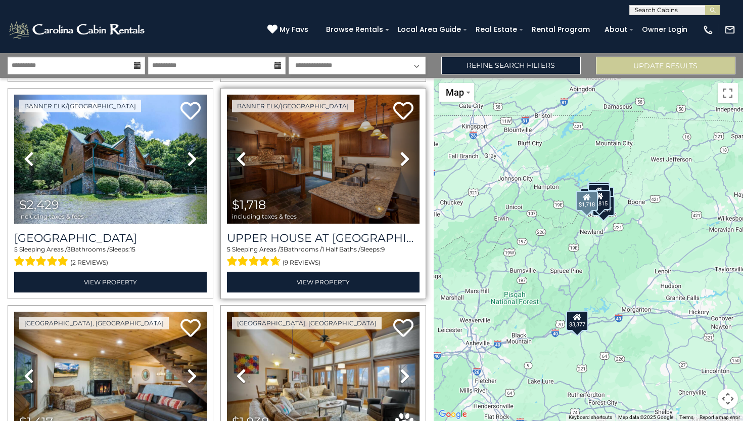
click at [405, 157] on icon at bounding box center [405, 159] width 10 height 16
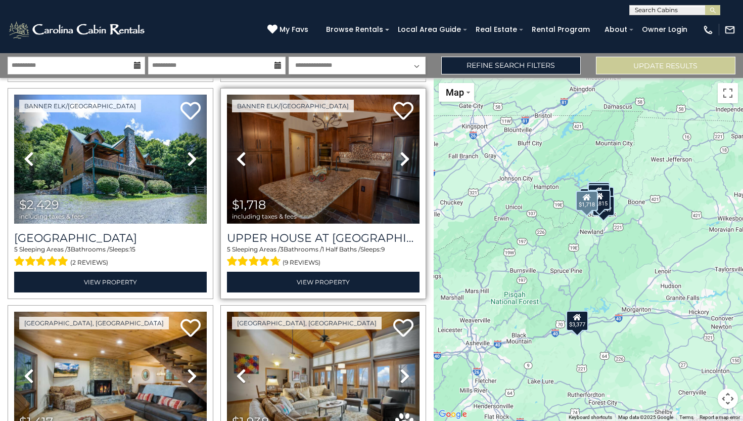
click at [406, 157] on icon at bounding box center [405, 159] width 10 height 16
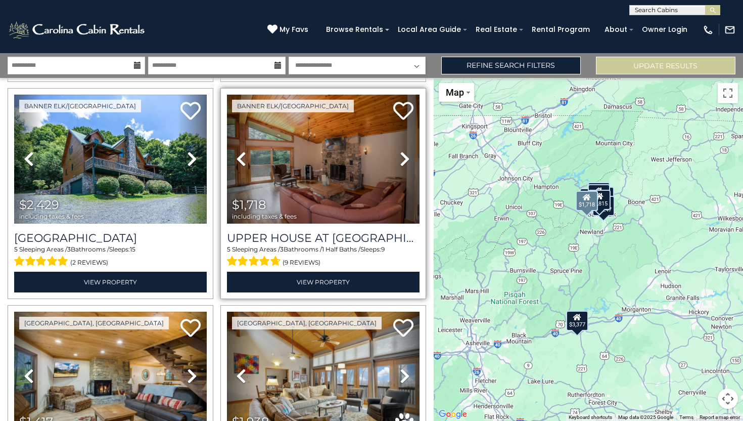
click at [406, 157] on icon at bounding box center [405, 159] width 10 height 16
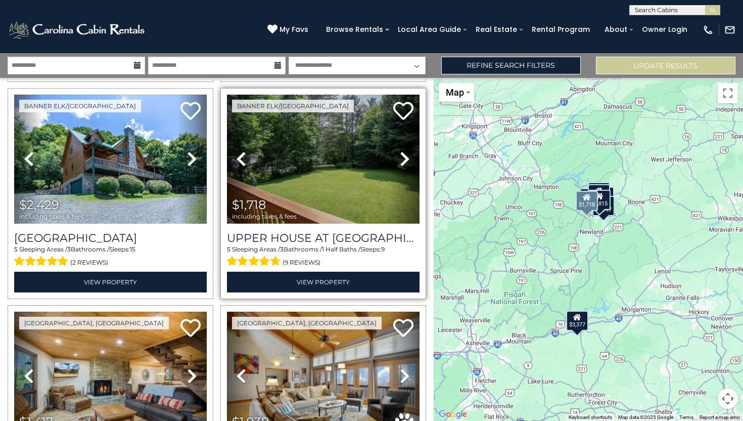
click at [406, 157] on icon at bounding box center [405, 159] width 10 height 16
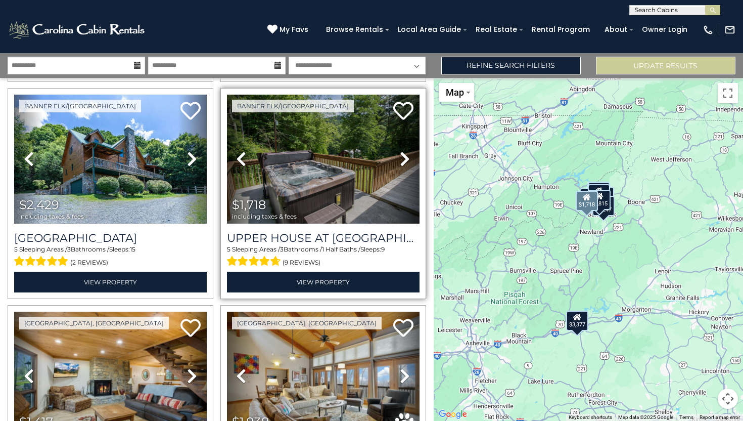
click at [406, 157] on icon at bounding box center [405, 159] width 10 height 16
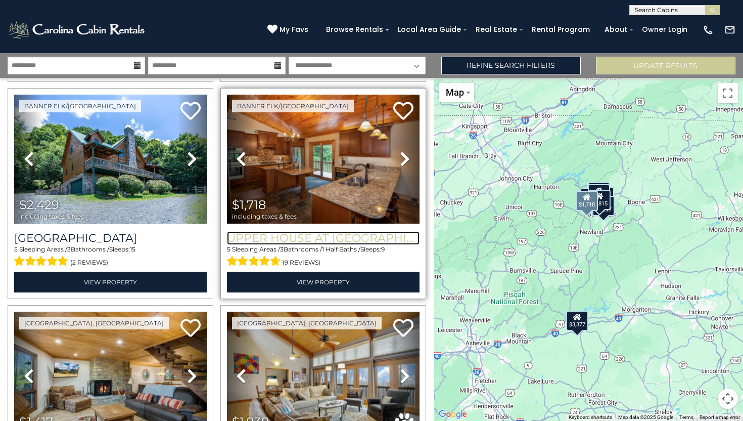
click at [350, 235] on h3 "Upper House at [GEOGRAPHIC_DATA]" at bounding box center [323, 238] width 193 height 14
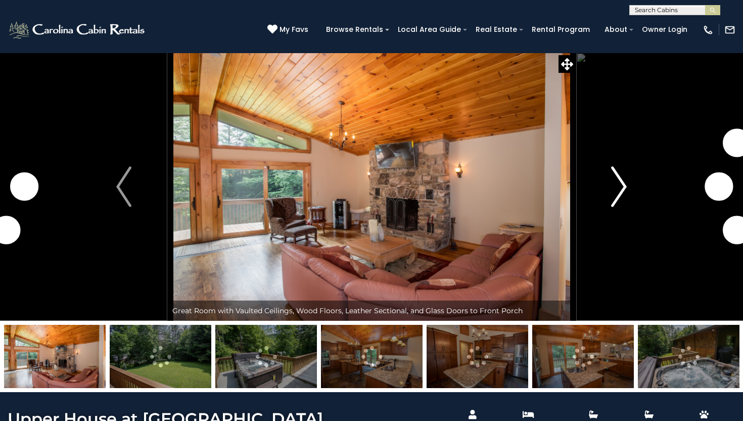
click at [618, 195] on img "Next" at bounding box center [619, 186] width 15 height 40
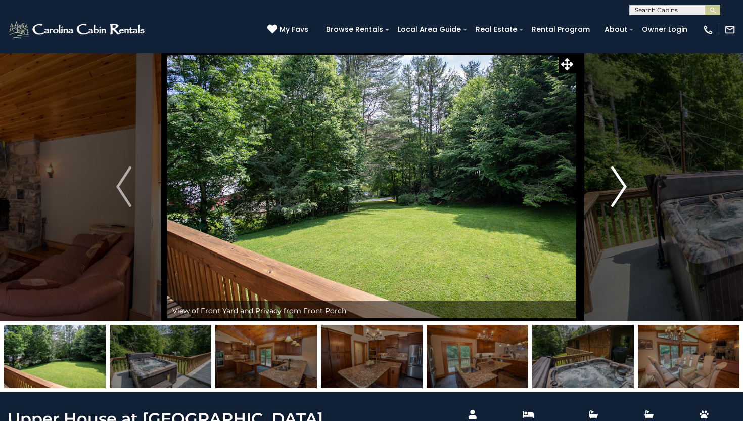
click at [619, 185] on img "Next" at bounding box center [619, 186] width 15 height 40
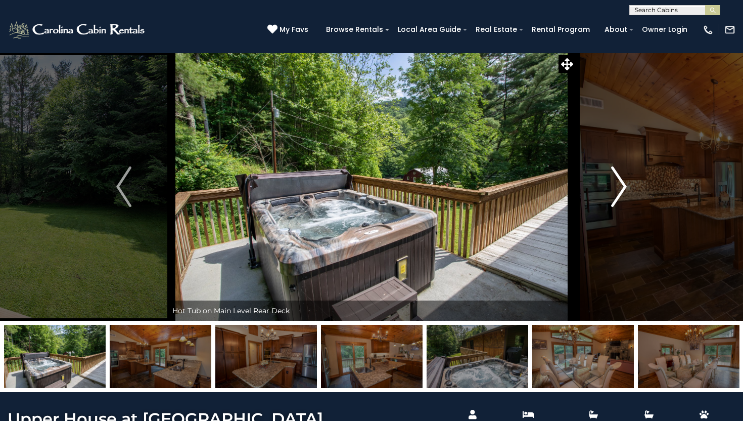
click at [619, 185] on img "Next" at bounding box center [619, 186] width 15 height 40
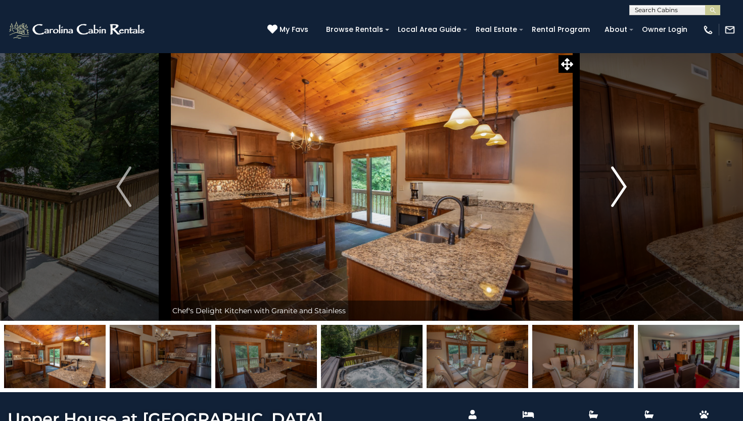
click at [619, 185] on img "Next" at bounding box center [619, 186] width 15 height 40
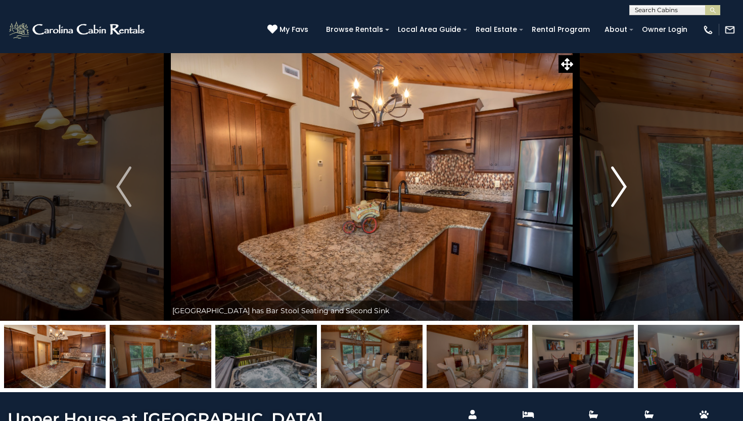
click at [619, 185] on img "Next" at bounding box center [619, 186] width 15 height 40
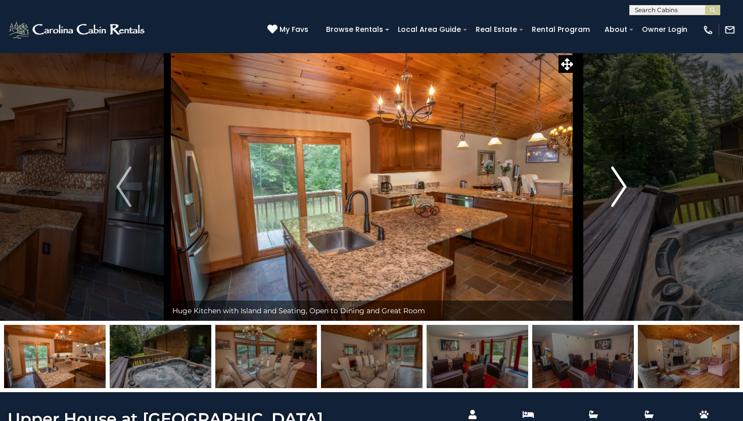
click at [619, 185] on img "Next" at bounding box center [619, 186] width 15 height 40
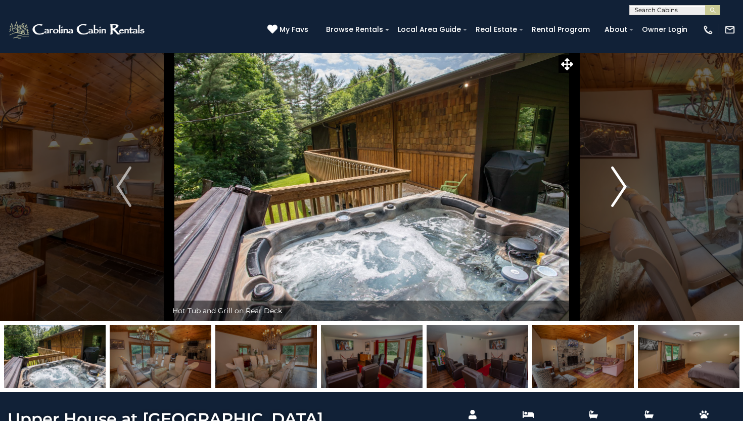
click at [619, 185] on img "Next" at bounding box center [619, 186] width 15 height 40
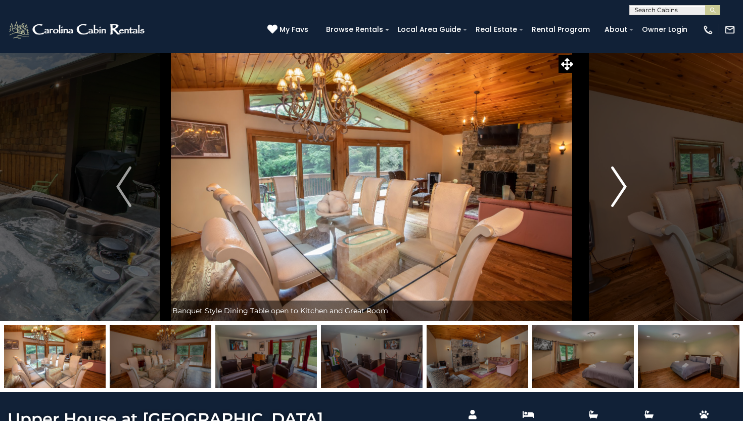
click at [619, 185] on img "Next" at bounding box center [619, 186] width 15 height 40
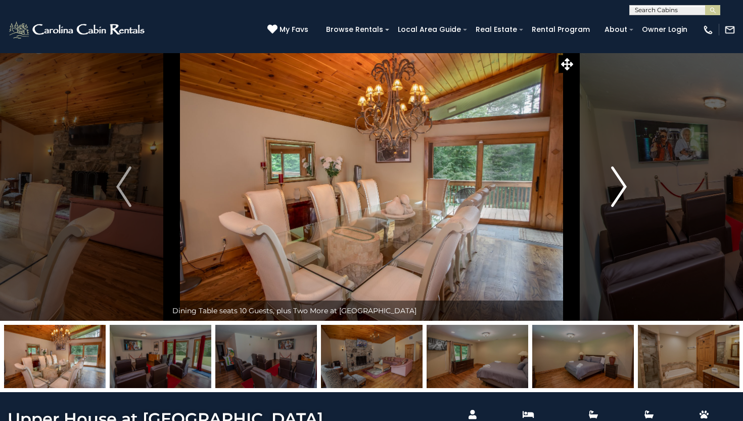
click at [619, 185] on img "Next" at bounding box center [619, 186] width 15 height 40
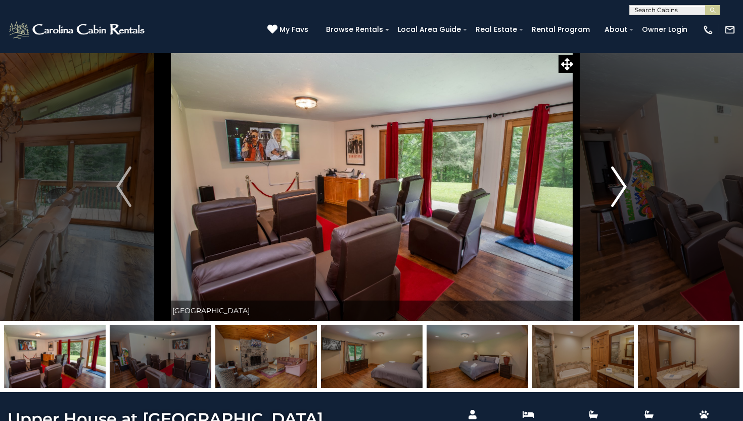
click at [619, 185] on img "Next" at bounding box center [619, 186] width 15 height 40
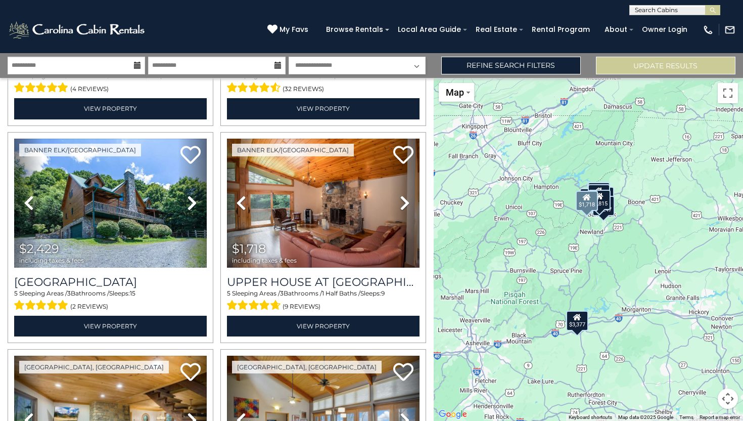
scroll to position [847, 0]
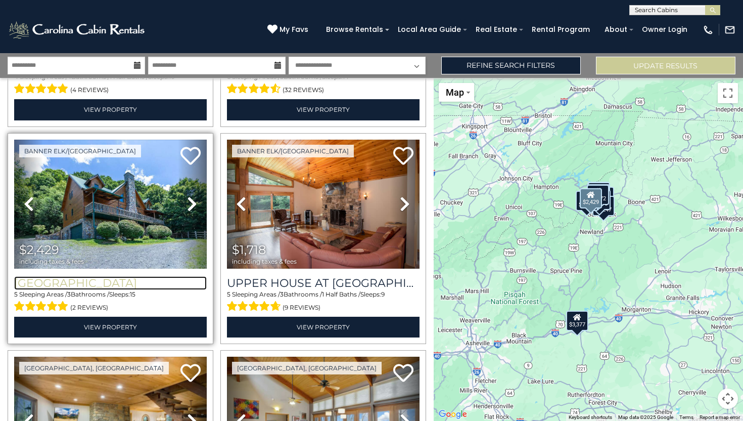
click at [106, 280] on h3 "[GEOGRAPHIC_DATA]" at bounding box center [110, 283] width 193 height 14
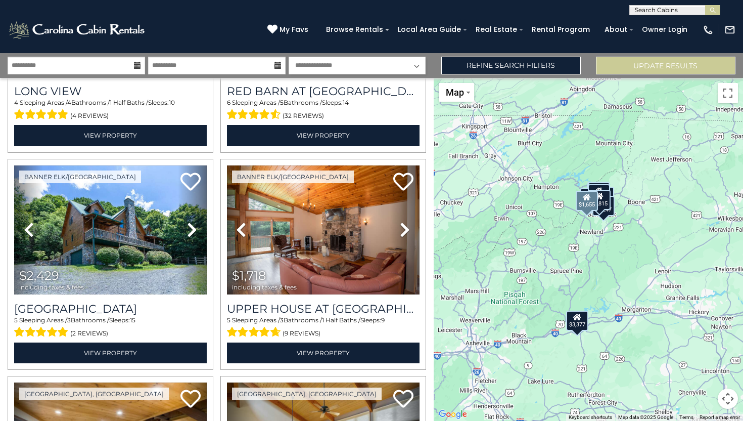
scroll to position [826, 0]
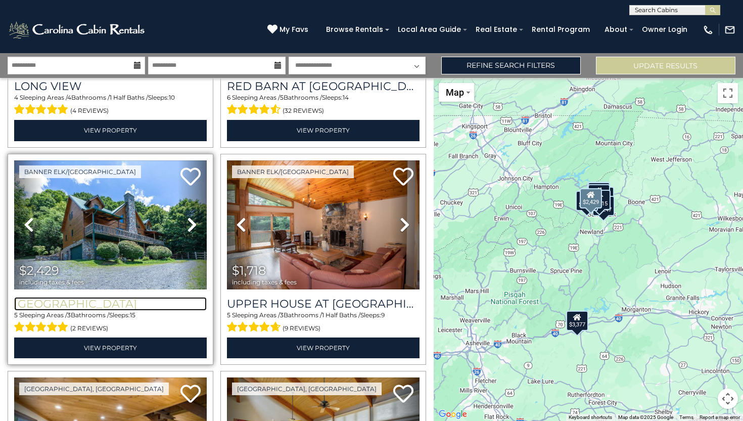
click at [106, 299] on h3 "[GEOGRAPHIC_DATA]" at bounding box center [110, 304] width 193 height 14
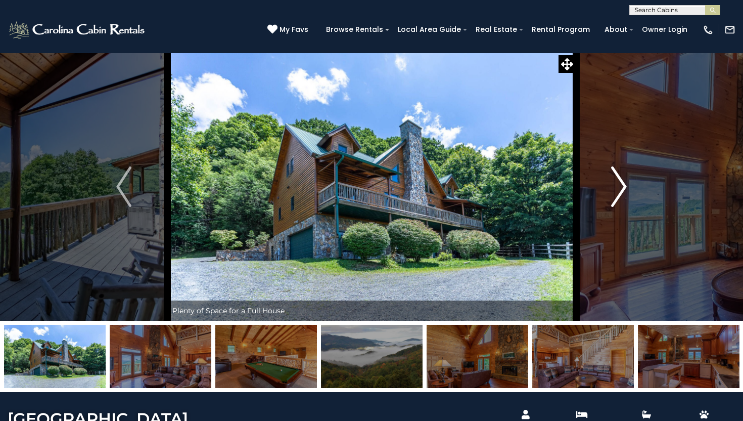
click at [620, 175] on img "Next" at bounding box center [619, 186] width 15 height 40
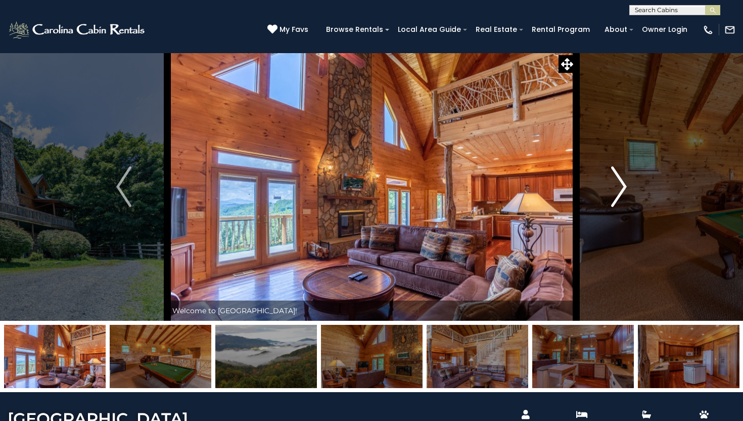
click at [620, 175] on img "Next" at bounding box center [619, 186] width 15 height 40
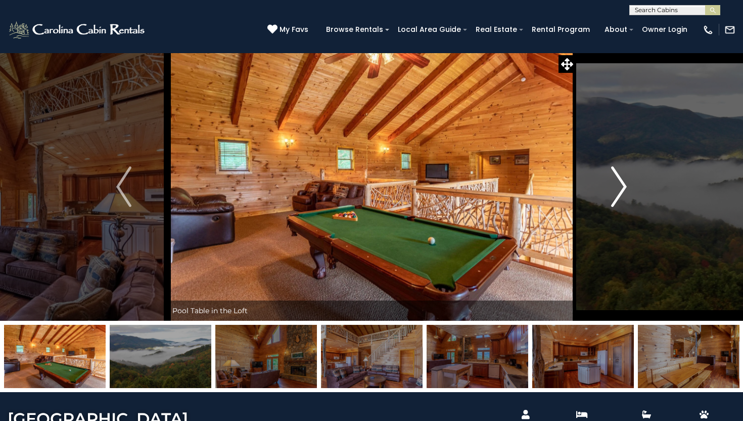
click at [620, 175] on img "Next" at bounding box center [619, 186] width 15 height 40
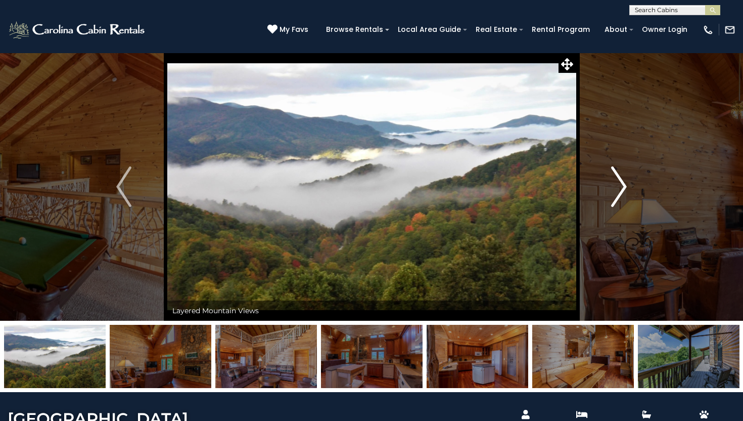
click at [620, 175] on img "Next" at bounding box center [619, 186] width 15 height 40
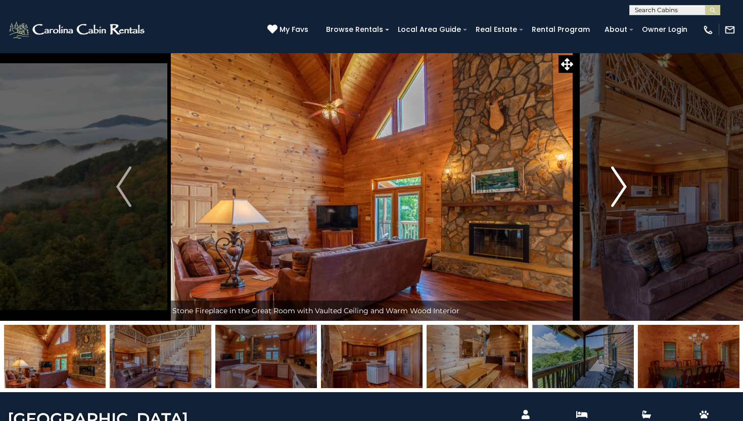
click at [620, 175] on img "Next" at bounding box center [619, 186] width 15 height 40
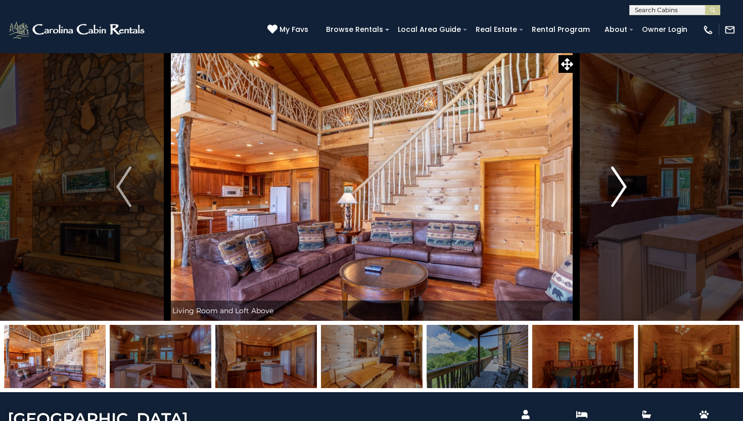
click at [620, 175] on img "Next" at bounding box center [619, 186] width 15 height 40
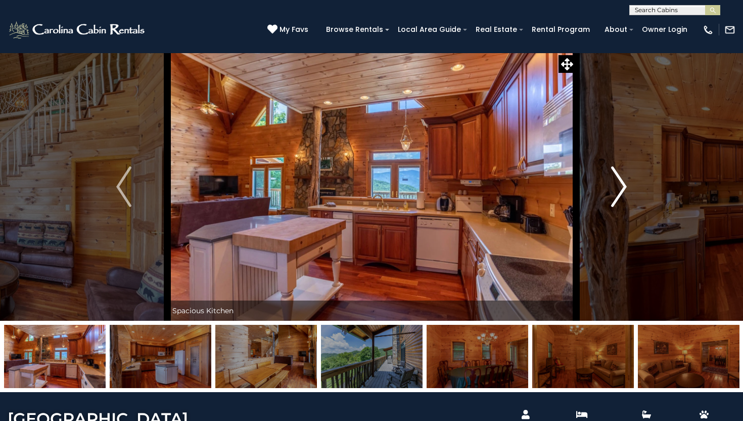
click at [620, 175] on img "Next" at bounding box center [619, 186] width 15 height 40
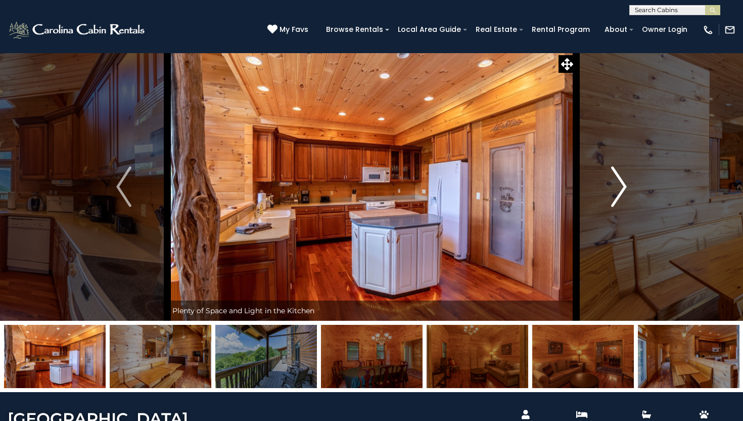
click at [619, 175] on img "Next" at bounding box center [619, 186] width 15 height 40
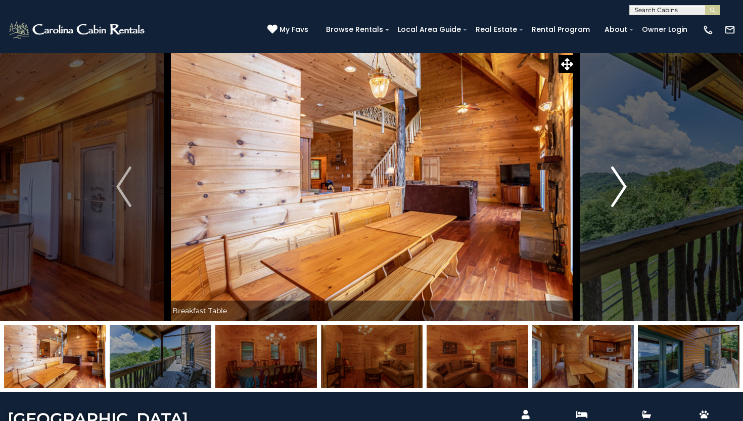
click at [619, 175] on img "Next" at bounding box center [619, 186] width 15 height 40
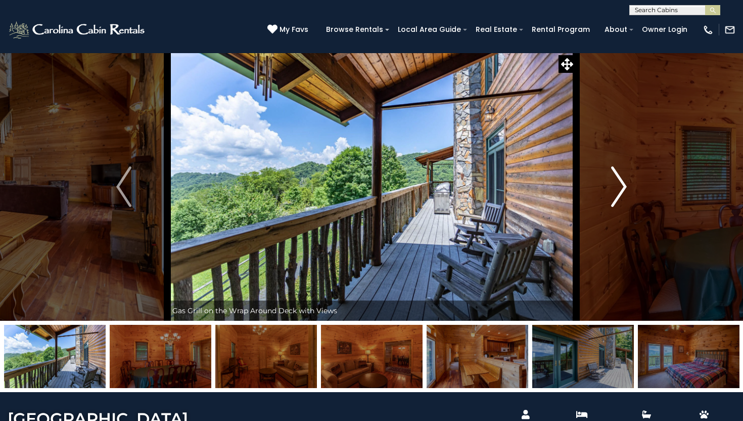
click at [619, 175] on img "Next" at bounding box center [619, 186] width 15 height 40
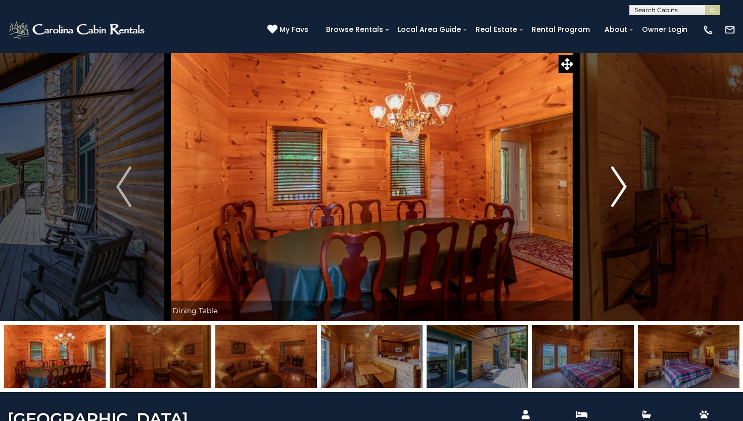
click at [620, 174] on img "Next" at bounding box center [619, 186] width 15 height 40
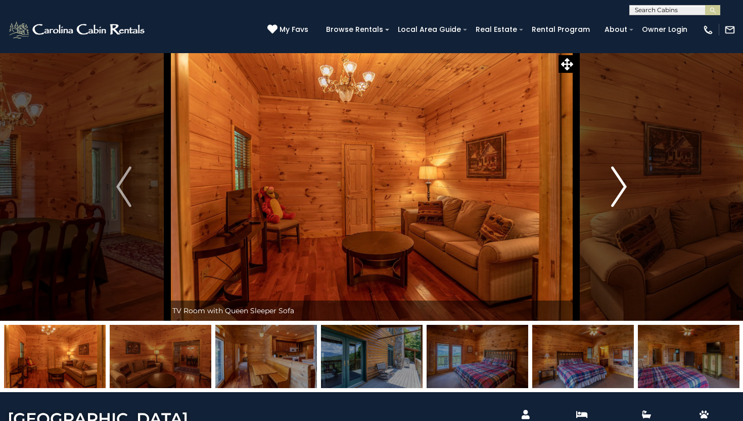
click at [620, 174] on img "Next" at bounding box center [619, 186] width 15 height 40
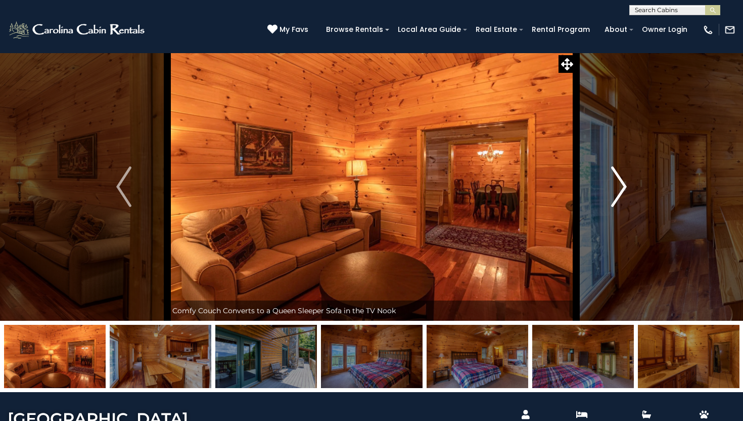
click at [620, 174] on img "Next" at bounding box center [619, 186] width 15 height 40
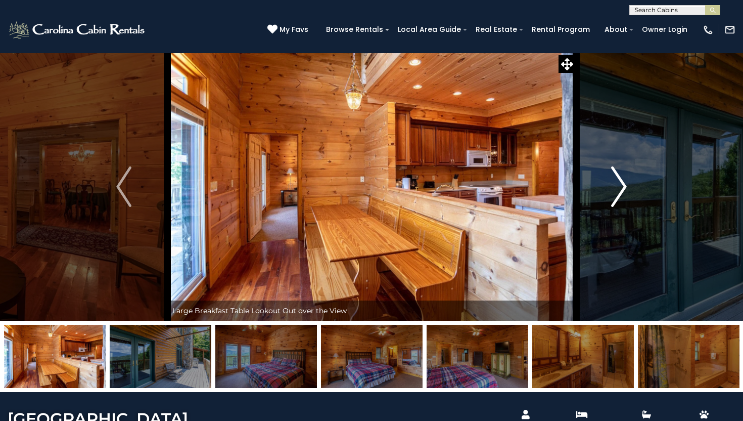
click at [620, 174] on img "Next" at bounding box center [619, 186] width 15 height 40
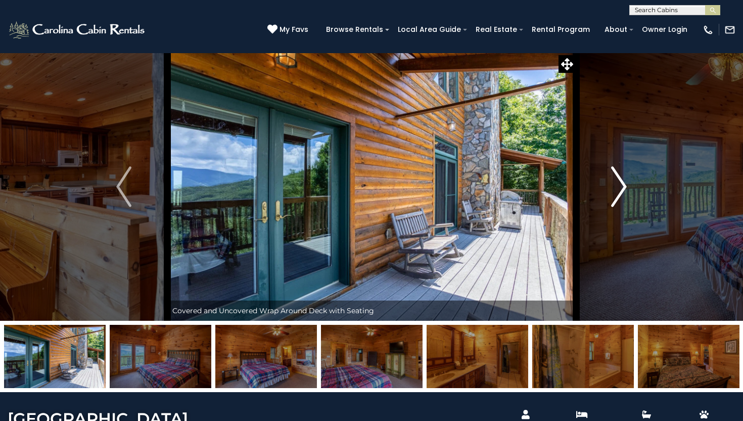
click at [620, 174] on img "Next" at bounding box center [619, 186] width 15 height 40
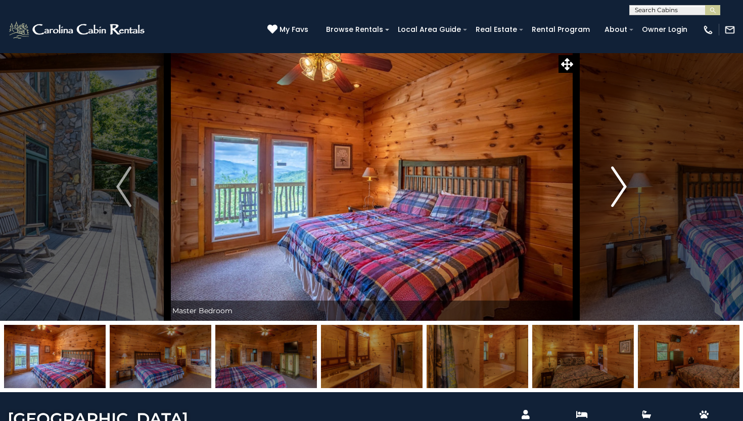
click at [620, 174] on img "Next" at bounding box center [619, 186] width 15 height 40
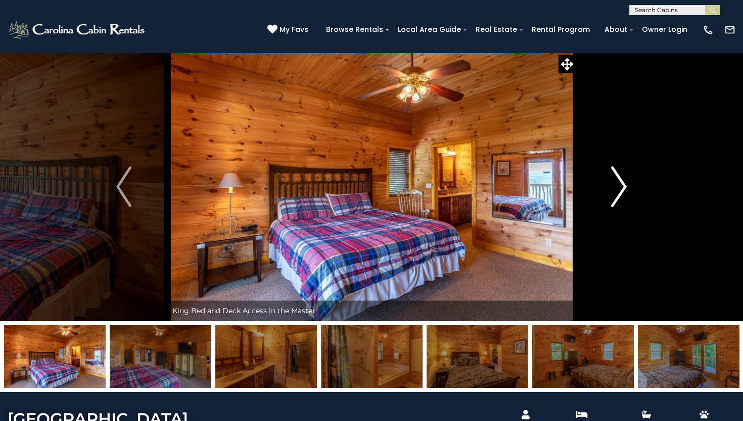
click at [620, 174] on img "Next" at bounding box center [619, 186] width 15 height 40
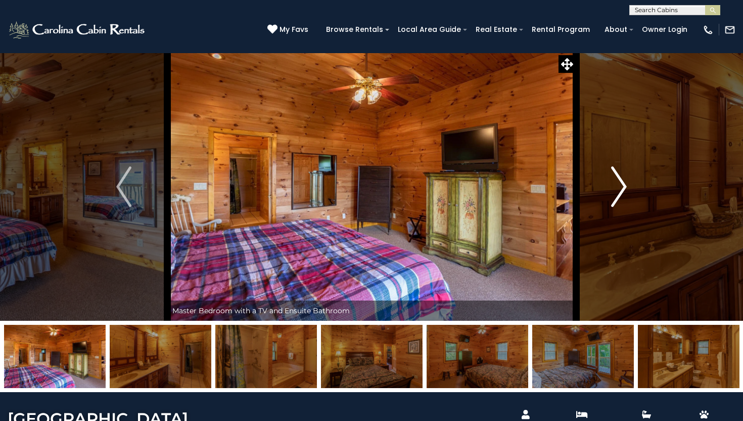
click at [620, 174] on img "Next" at bounding box center [619, 186] width 15 height 40
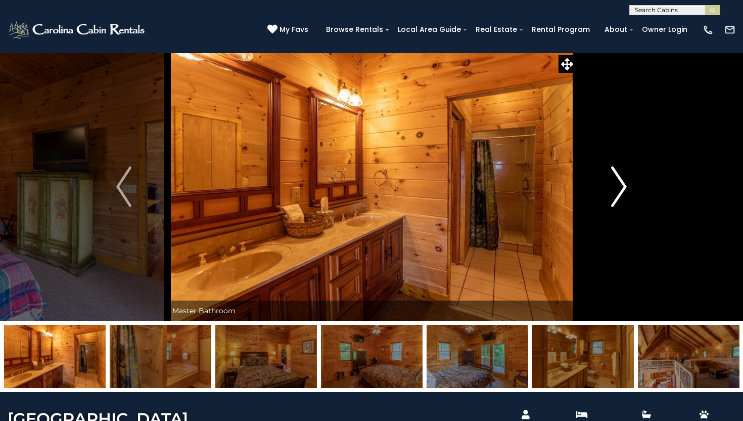
click at [620, 174] on img "Next" at bounding box center [619, 186] width 15 height 40
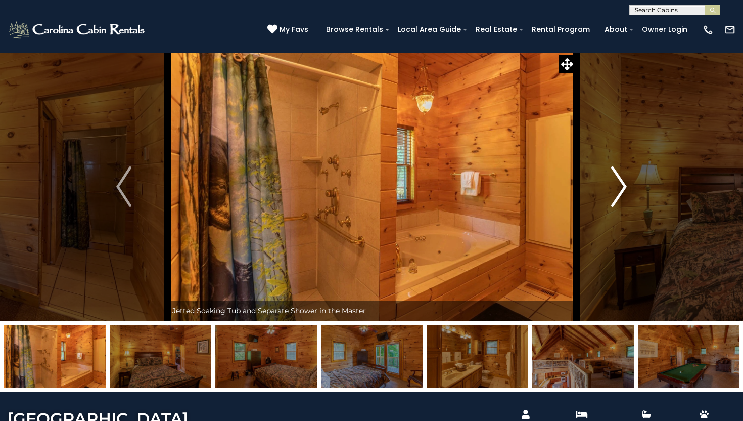
click at [620, 174] on img "Next" at bounding box center [619, 186] width 15 height 40
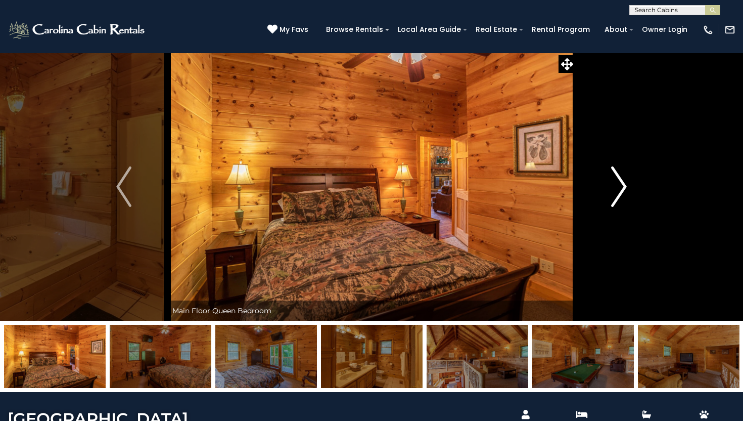
click at [614, 195] on img "Next" at bounding box center [619, 186] width 15 height 40
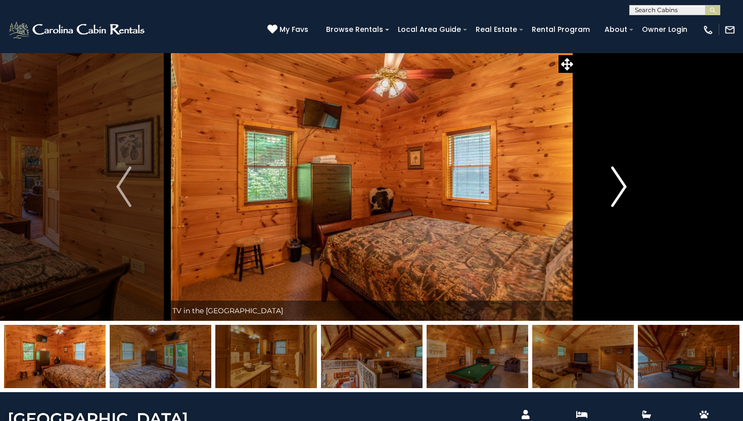
click at [614, 195] on img "Next" at bounding box center [619, 186] width 15 height 40
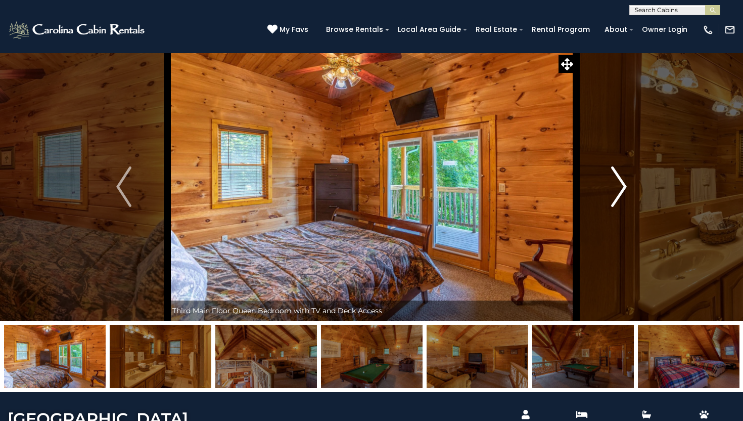
click at [614, 195] on img "Next" at bounding box center [619, 186] width 15 height 40
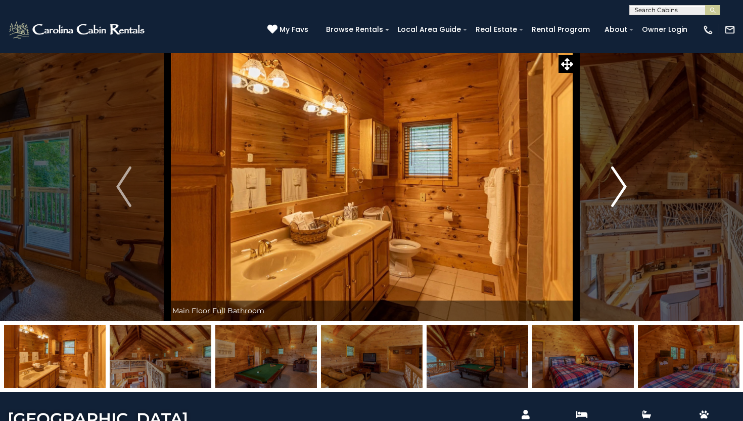
click at [614, 195] on img "Next" at bounding box center [619, 186] width 15 height 40
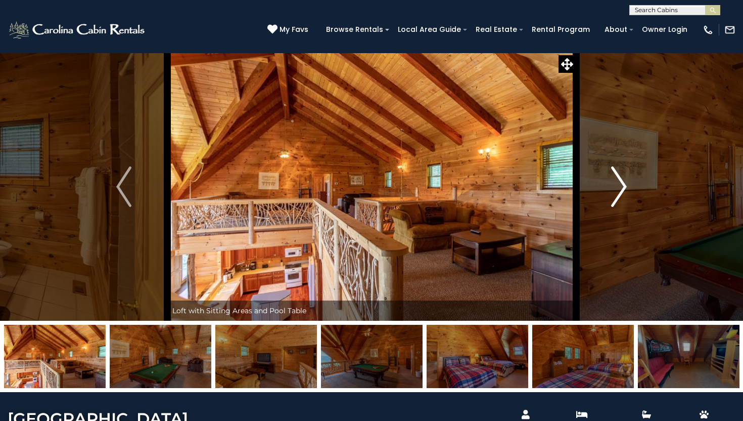
click at [614, 195] on img "Next" at bounding box center [619, 186] width 15 height 40
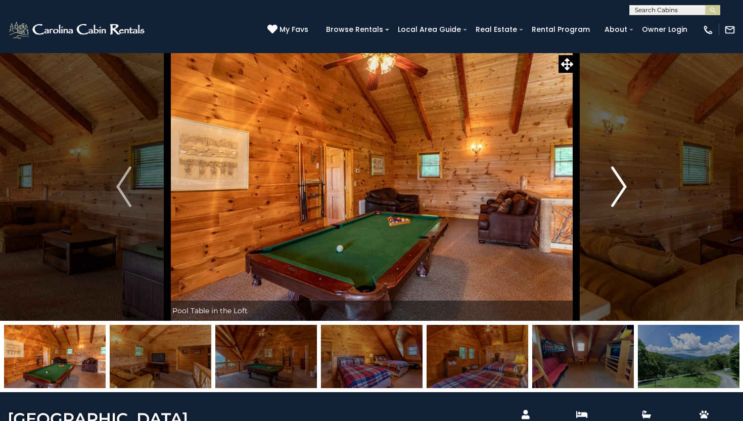
click at [614, 195] on img "Next" at bounding box center [619, 186] width 15 height 40
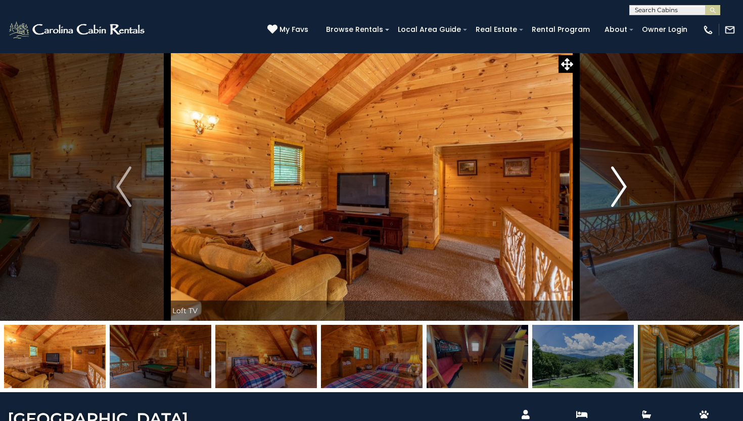
click at [617, 194] on img "Next" at bounding box center [619, 186] width 15 height 40
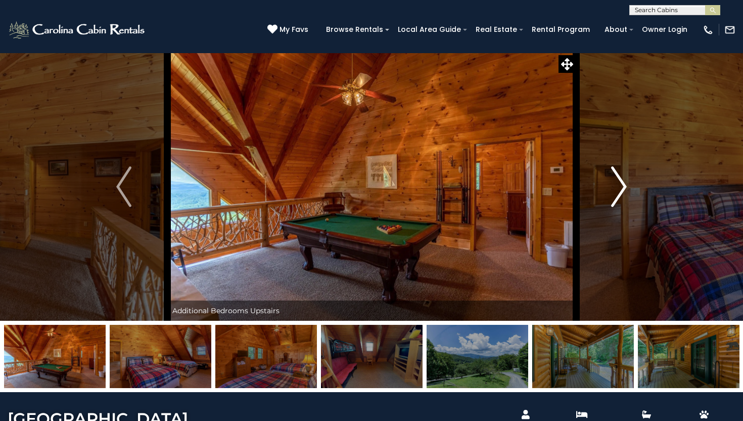
click at [618, 194] on img "Next" at bounding box center [619, 186] width 15 height 40
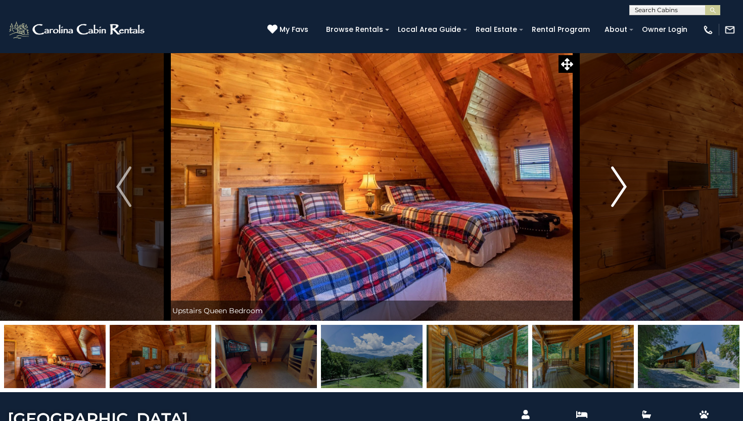
click at [618, 194] on img "Next" at bounding box center [619, 186] width 15 height 40
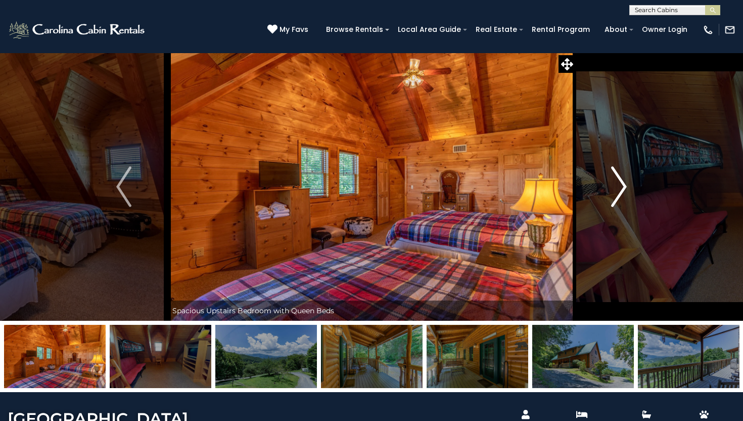
click at [618, 194] on img "Next" at bounding box center [619, 186] width 15 height 40
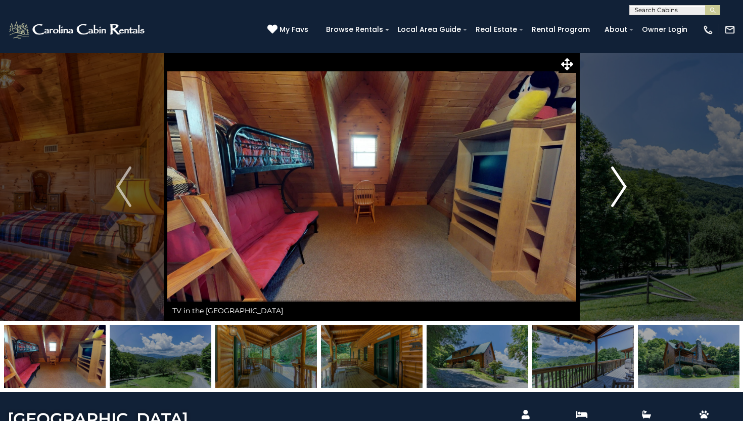
click at [617, 200] on img "Next" at bounding box center [619, 186] width 15 height 40
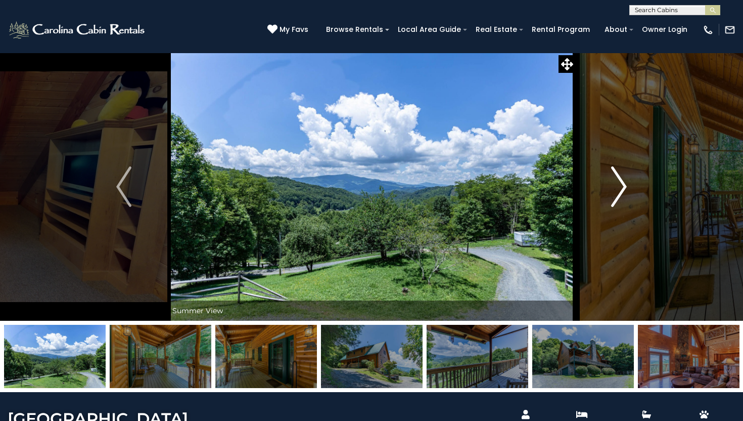
click at [617, 200] on img "Next" at bounding box center [619, 186] width 15 height 40
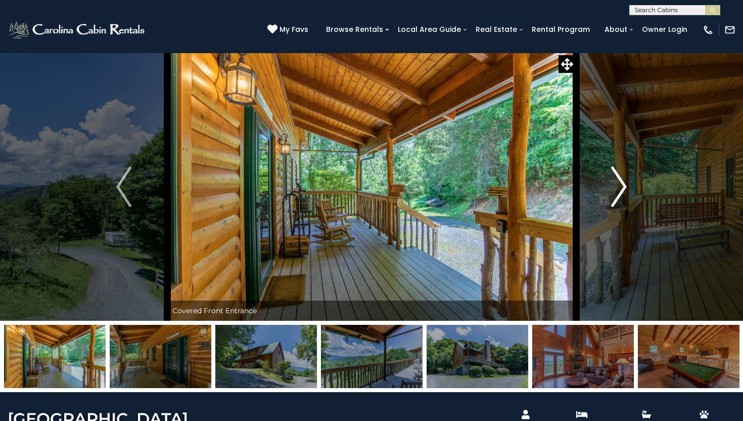
click at [617, 200] on img "Next" at bounding box center [619, 186] width 15 height 40
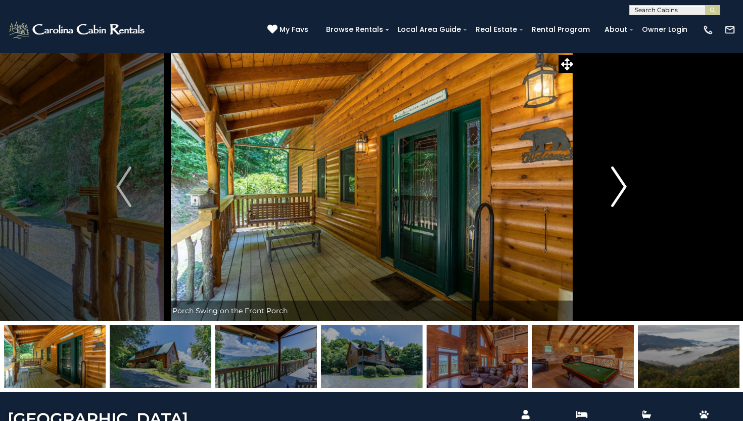
click at [617, 200] on img "Next" at bounding box center [619, 186] width 15 height 40
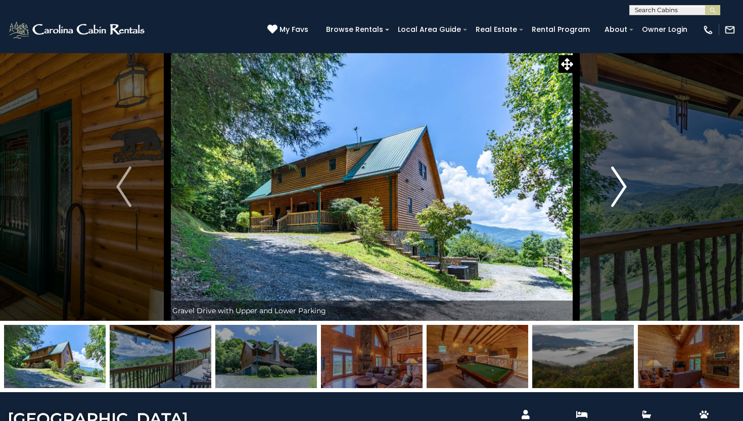
click at [617, 200] on img "Next" at bounding box center [619, 186] width 15 height 40
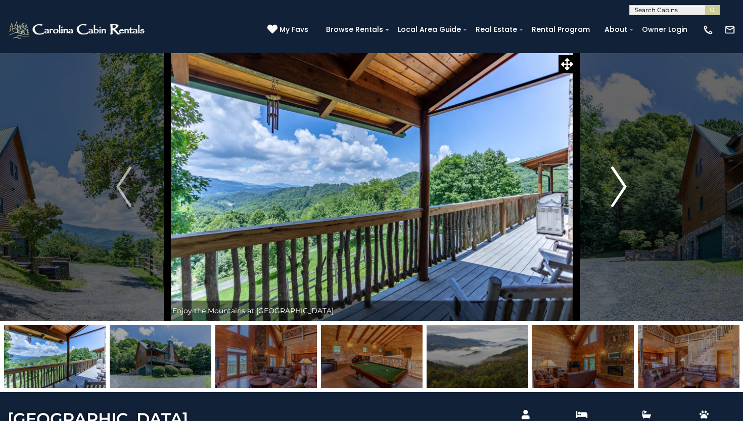
click at [617, 200] on img "Next" at bounding box center [619, 186] width 15 height 40
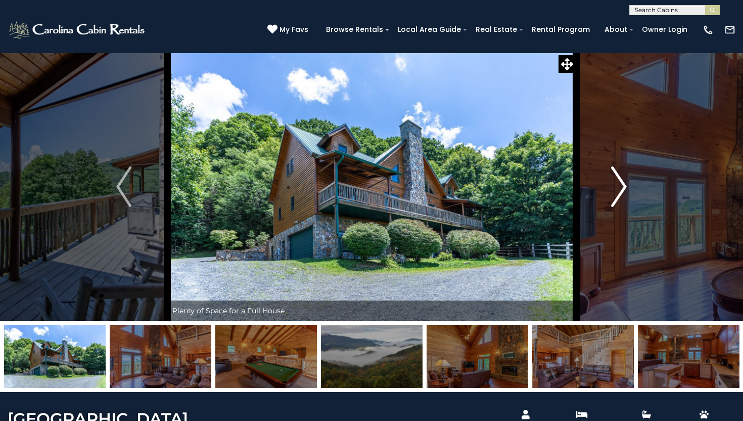
click at [617, 200] on img "Next" at bounding box center [619, 186] width 15 height 40
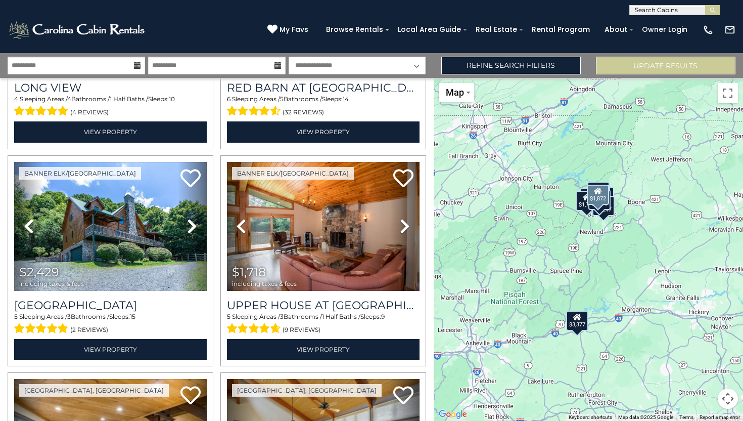
scroll to position [844, 0]
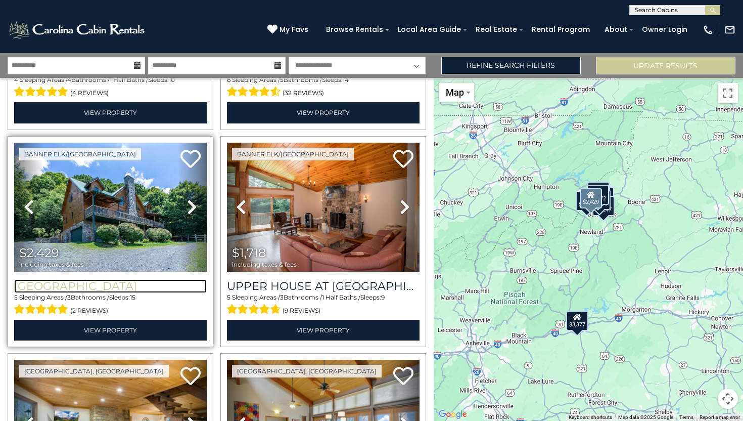
click at [100, 280] on h3 "[GEOGRAPHIC_DATA]" at bounding box center [110, 286] width 193 height 14
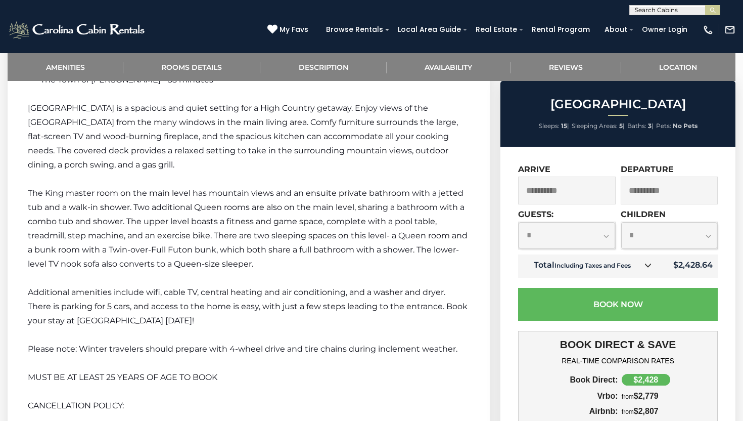
scroll to position [1214, 0]
